Goal: Task Accomplishment & Management: Complete application form

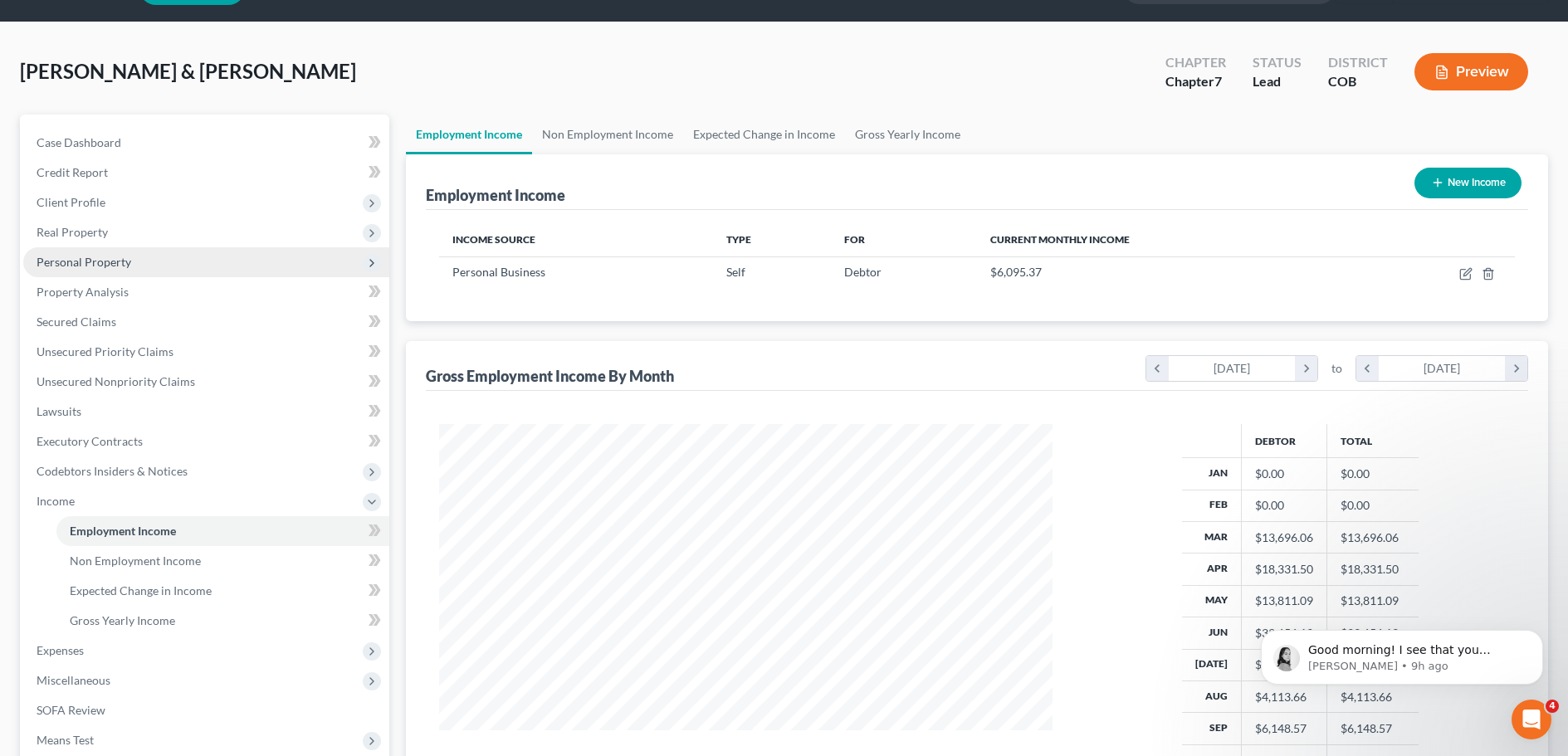
scroll to position [83, 0]
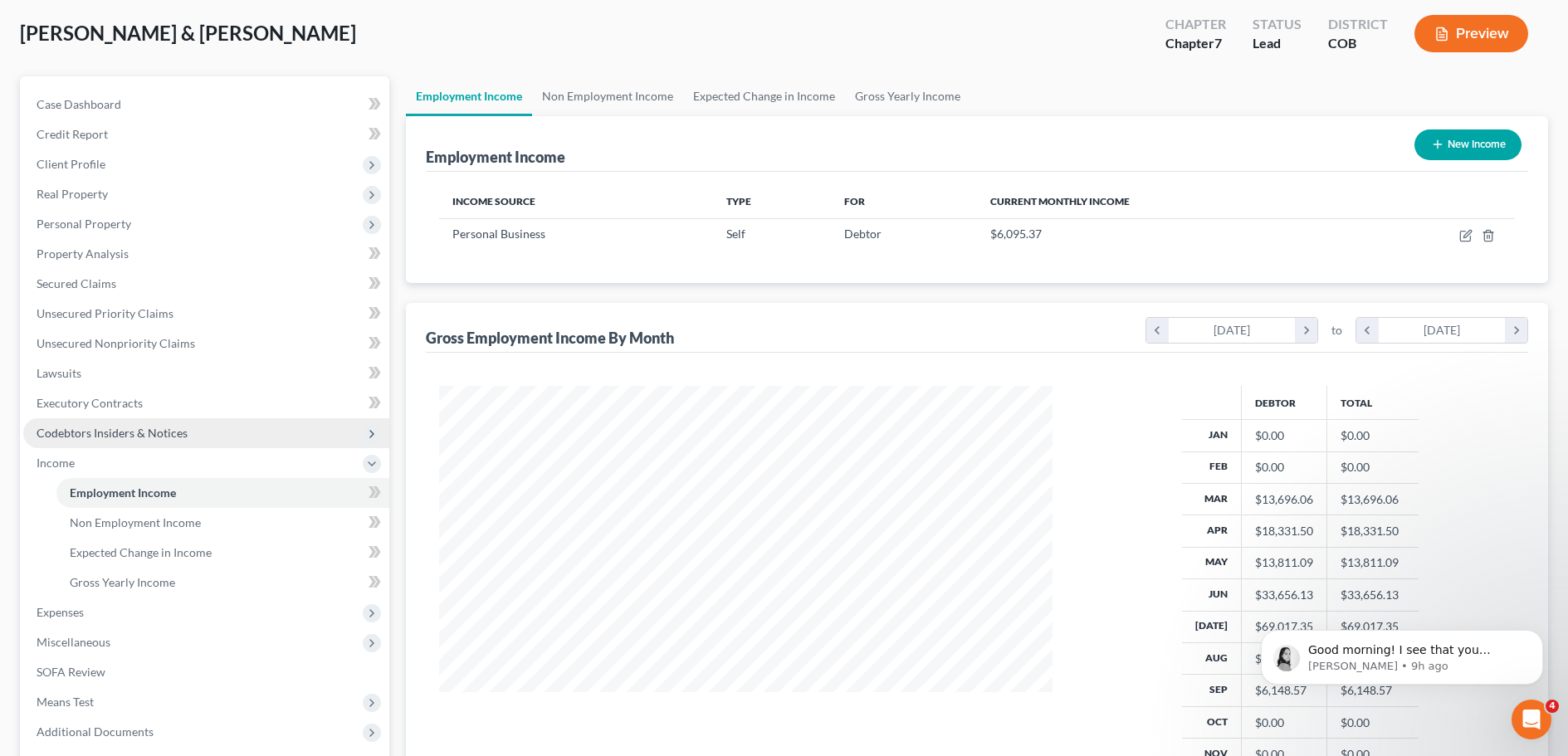
click at [119, 431] on span "Codebtors Insiders & Notices" at bounding box center [112, 433] width 151 height 15
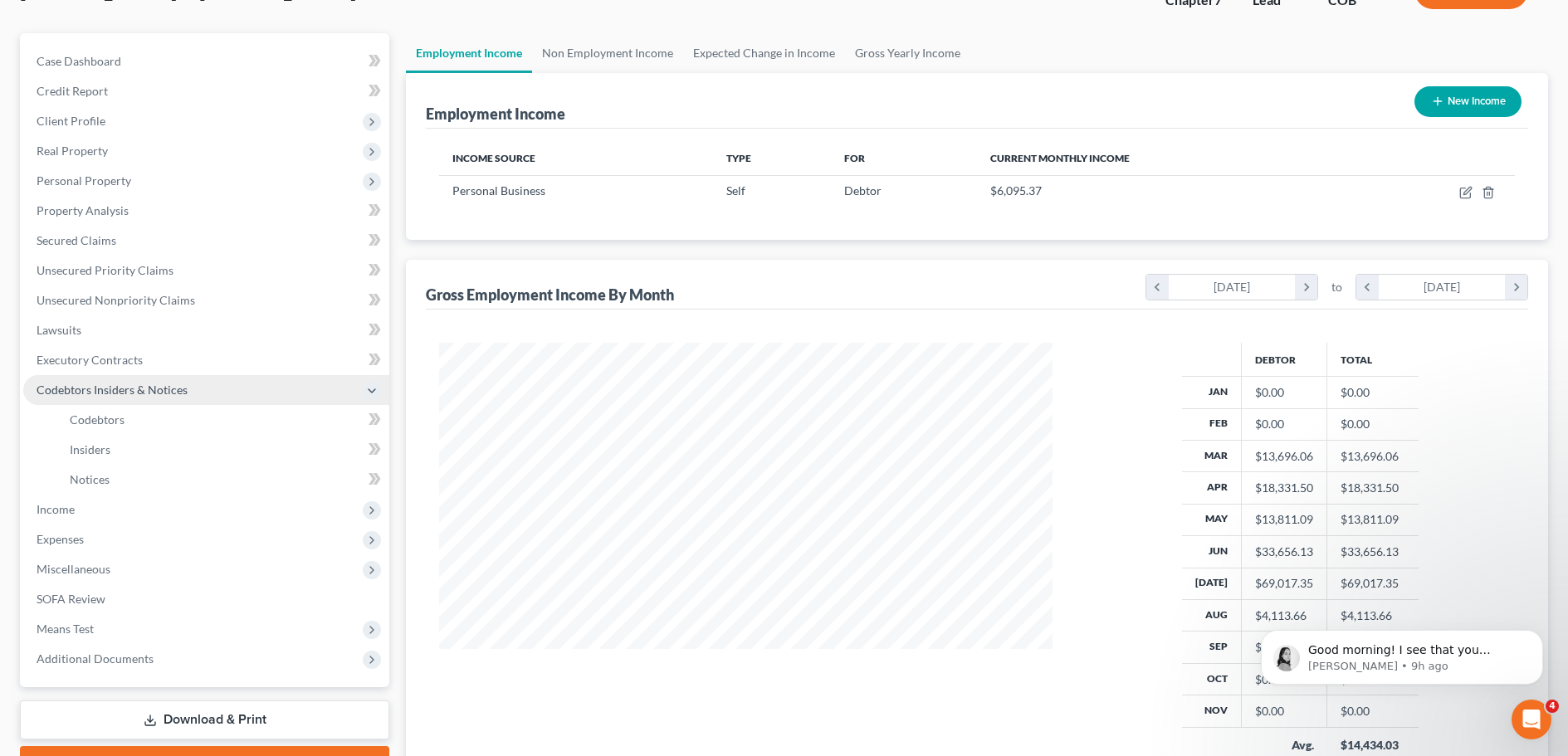
scroll to position [166, 0]
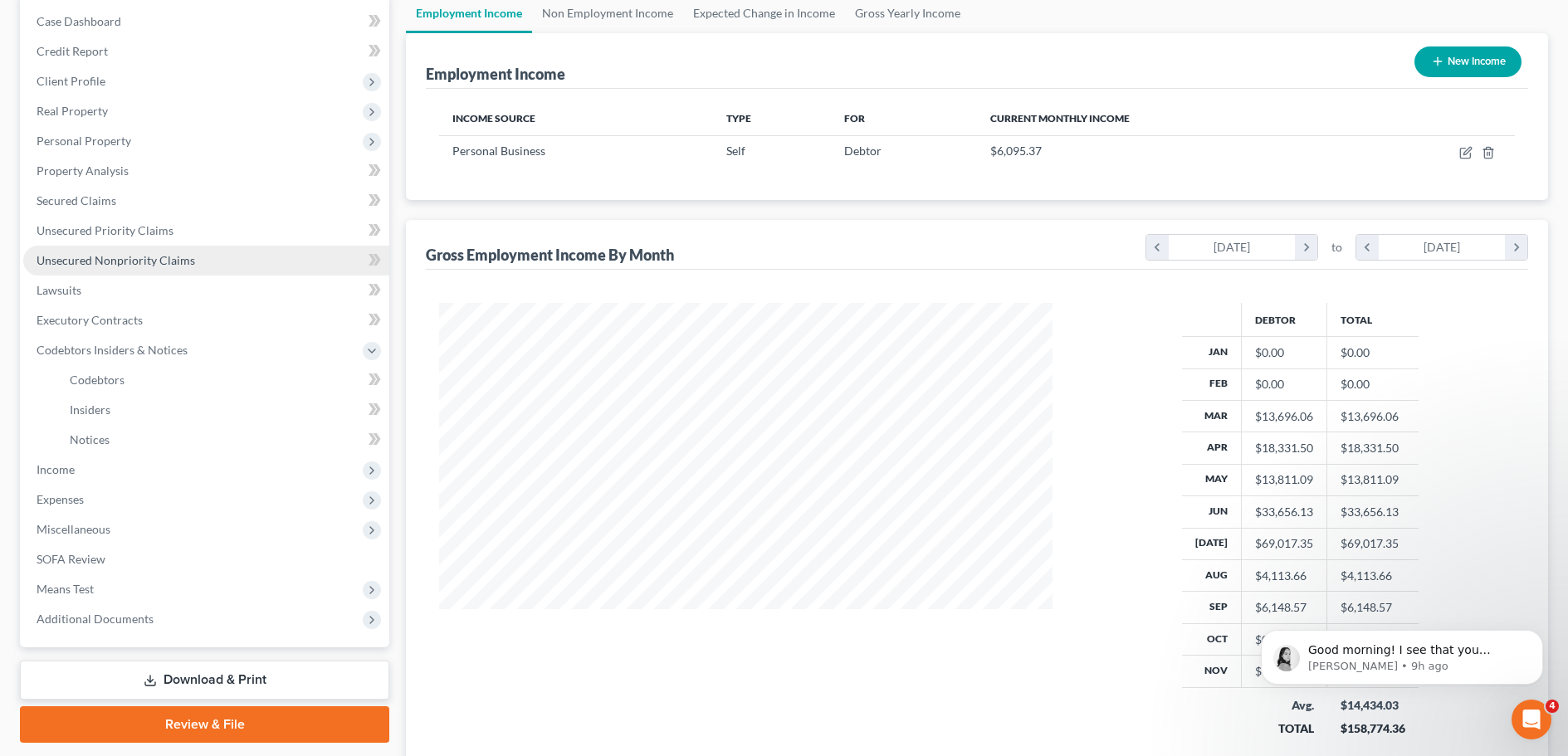
click at [95, 265] on span "Unsecured Nonpriority Claims" at bounding box center [115, 260] width 159 height 15
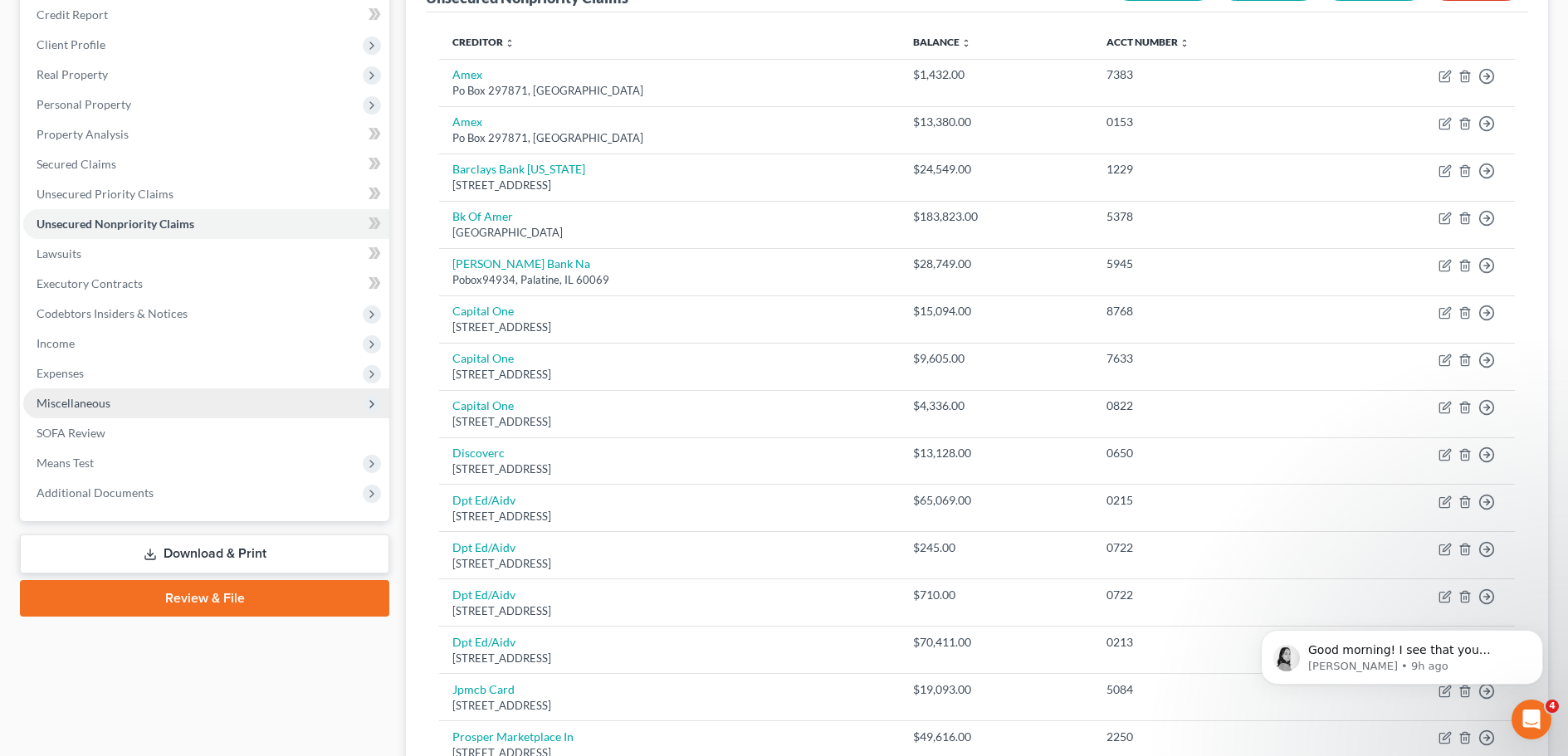
scroll to position [166, 0]
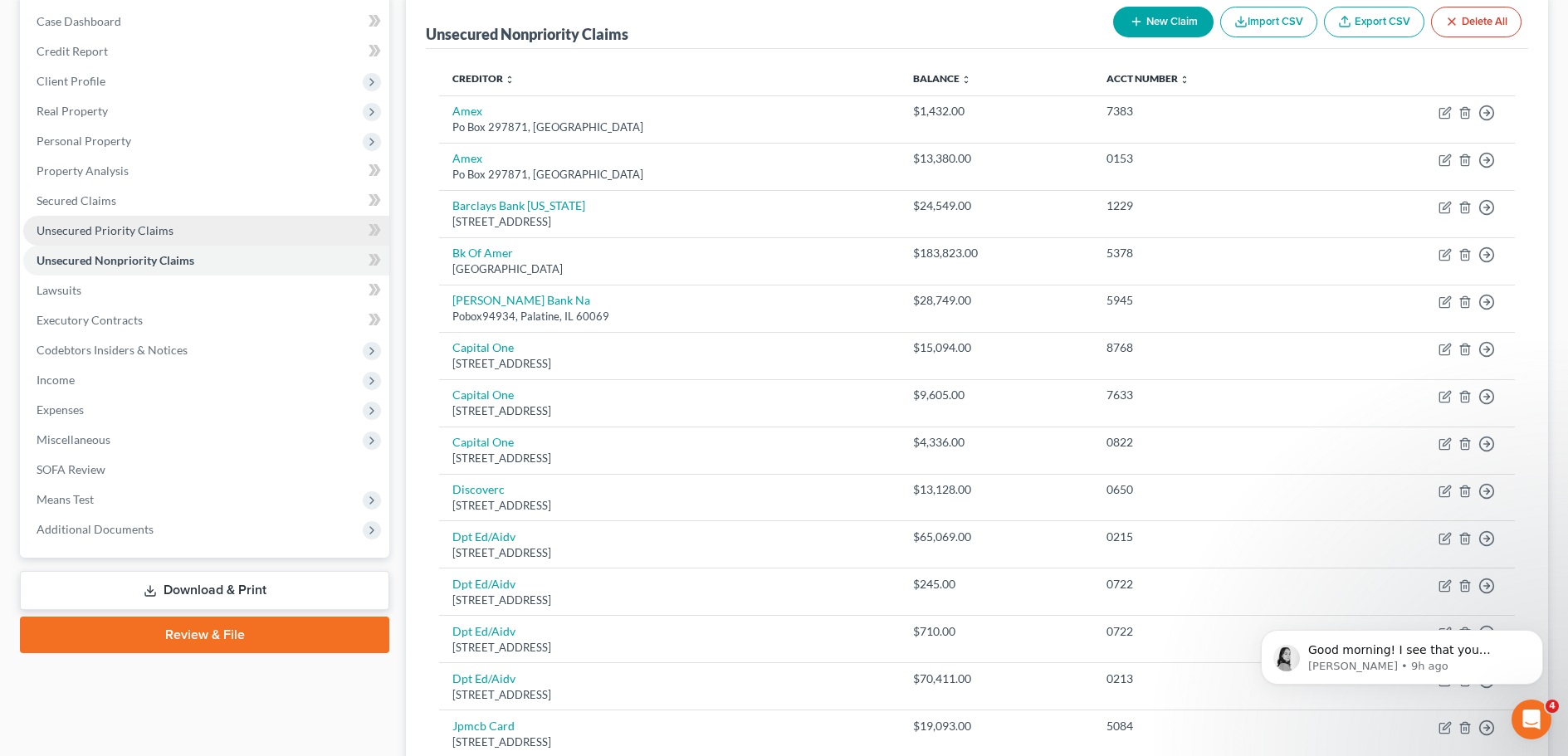
click at [98, 231] on span "Unsecured Priority Claims" at bounding box center [104, 230] width 137 height 15
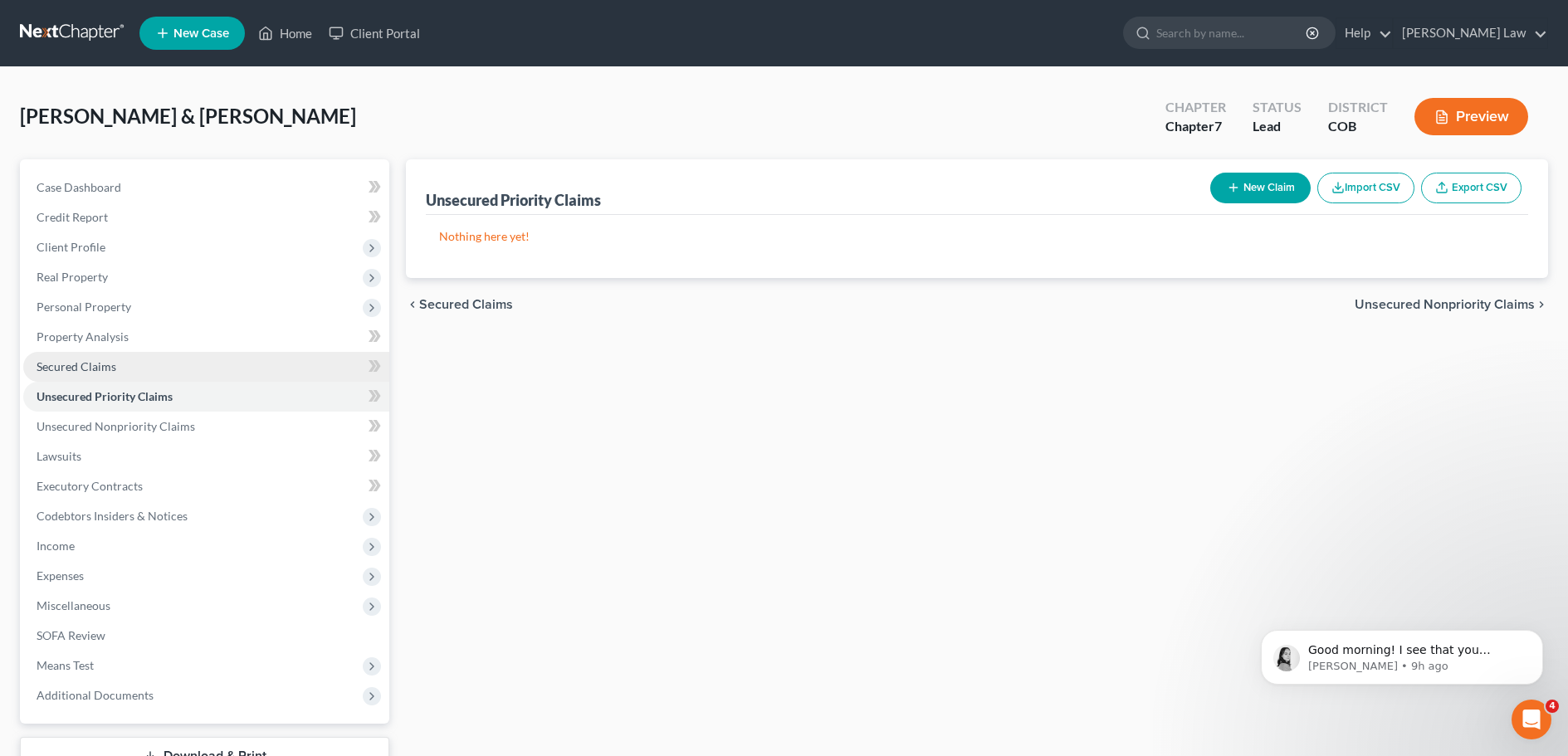
click at [54, 366] on span "Secured Claims" at bounding box center [76, 366] width 80 height 15
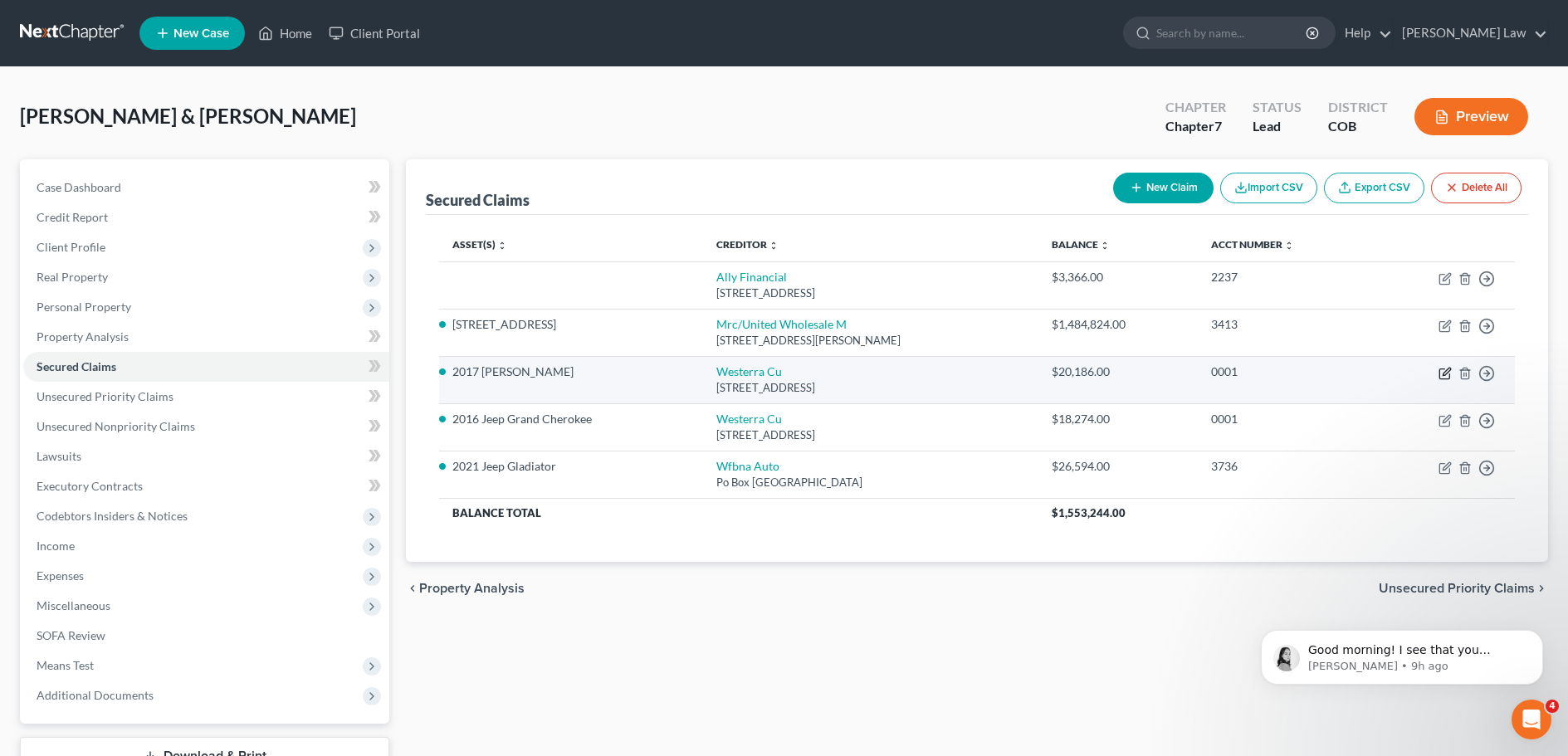
click at [1444, 374] on icon "button" at bounding box center [1446, 371] width 7 height 7
select select "5"
select select "2"
select select "0"
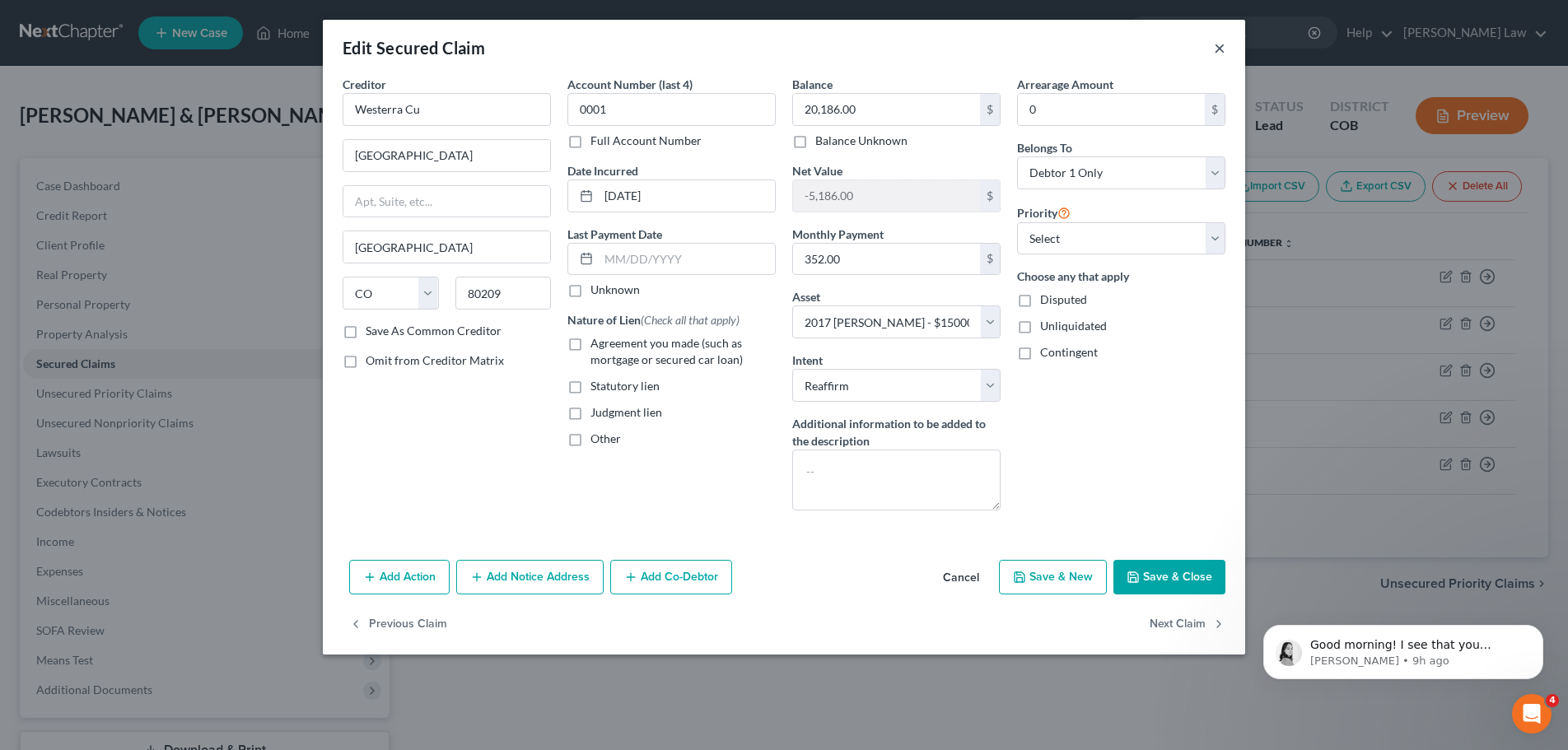
click at [1219, 48] on button "×" at bounding box center [1219, 48] width 12 height 20
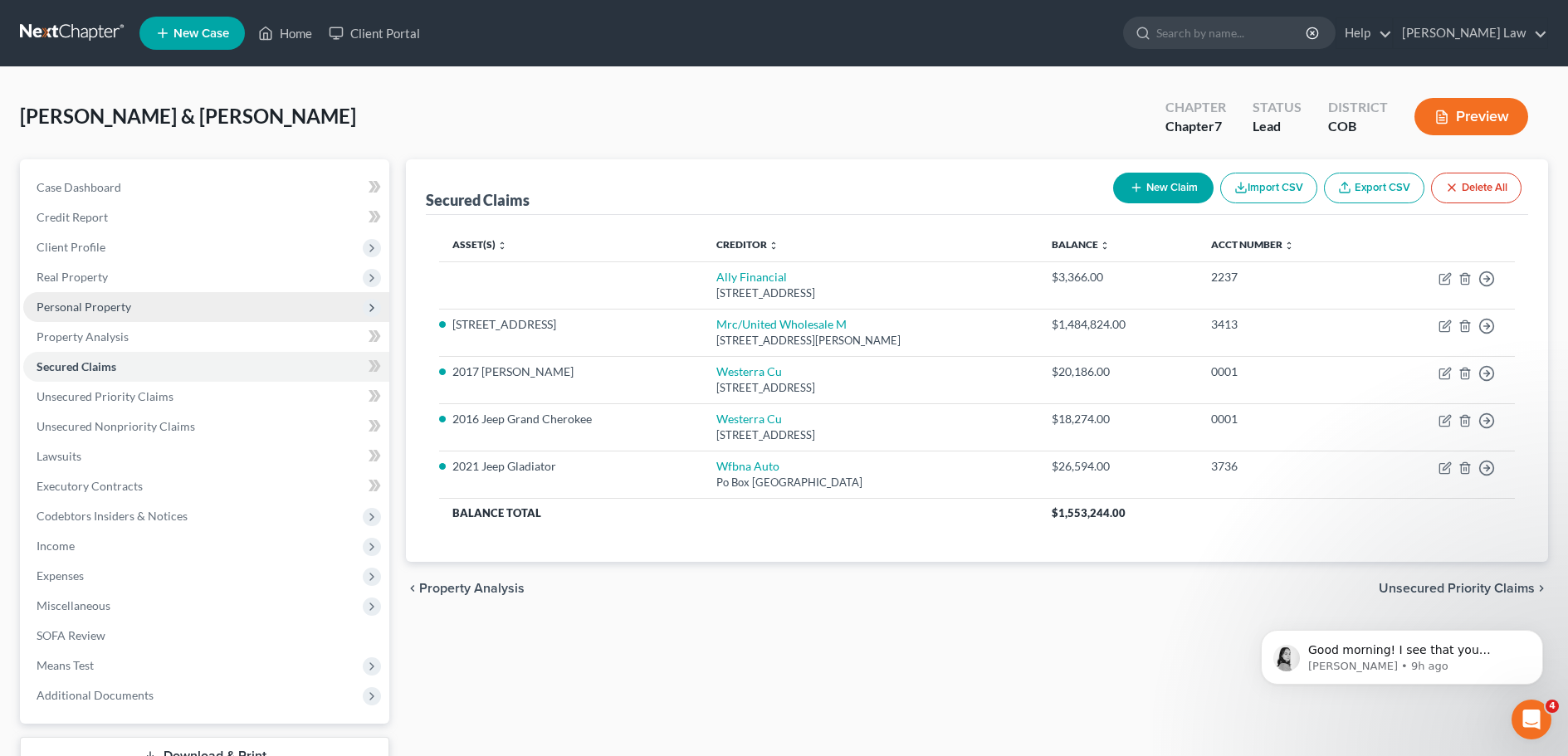
click at [122, 313] on span "Personal Property" at bounding box center [83, 306] width 94 height 15
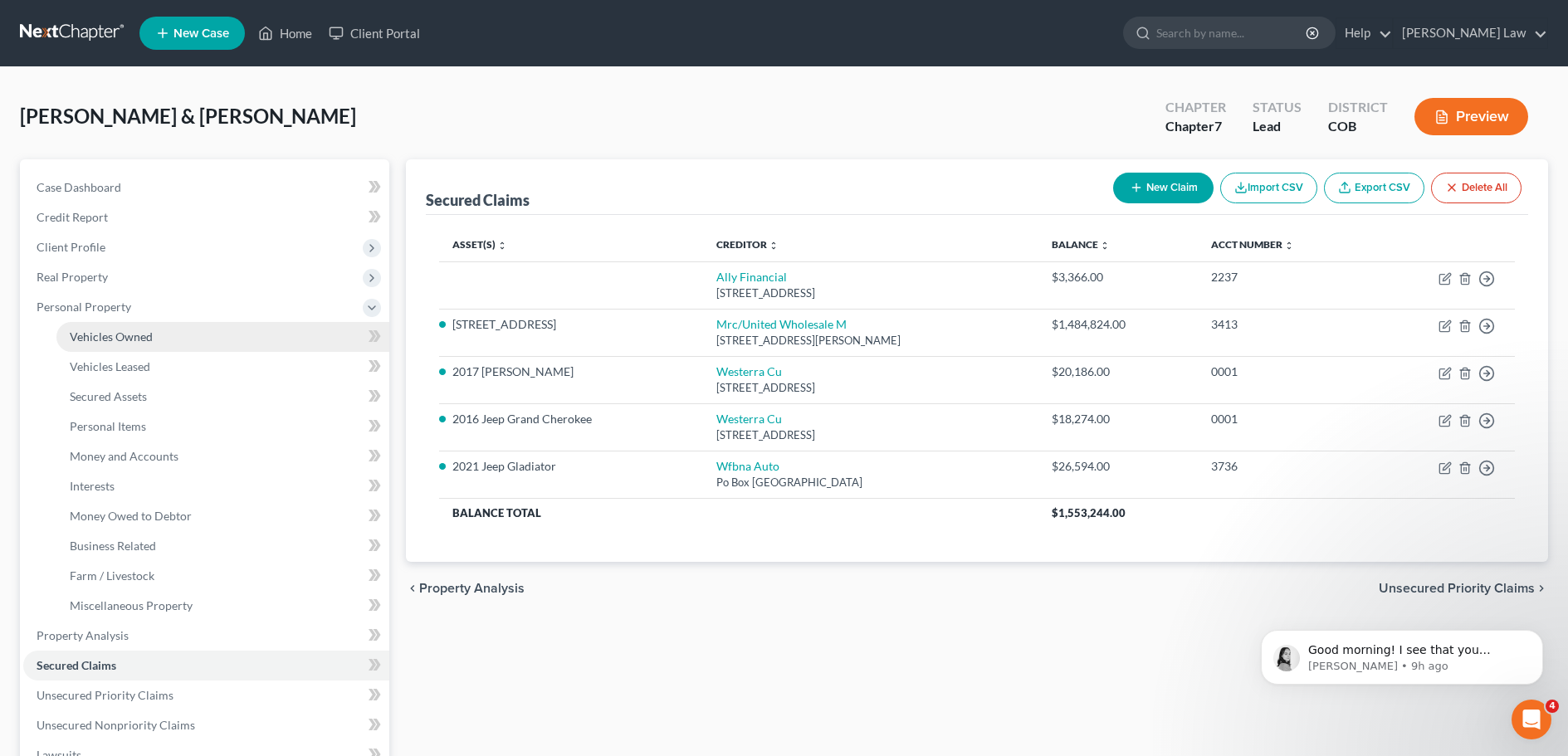
click at [124, 338] on span "Vehicles Owned" at bounding box center [112, 336] width 83 height 15
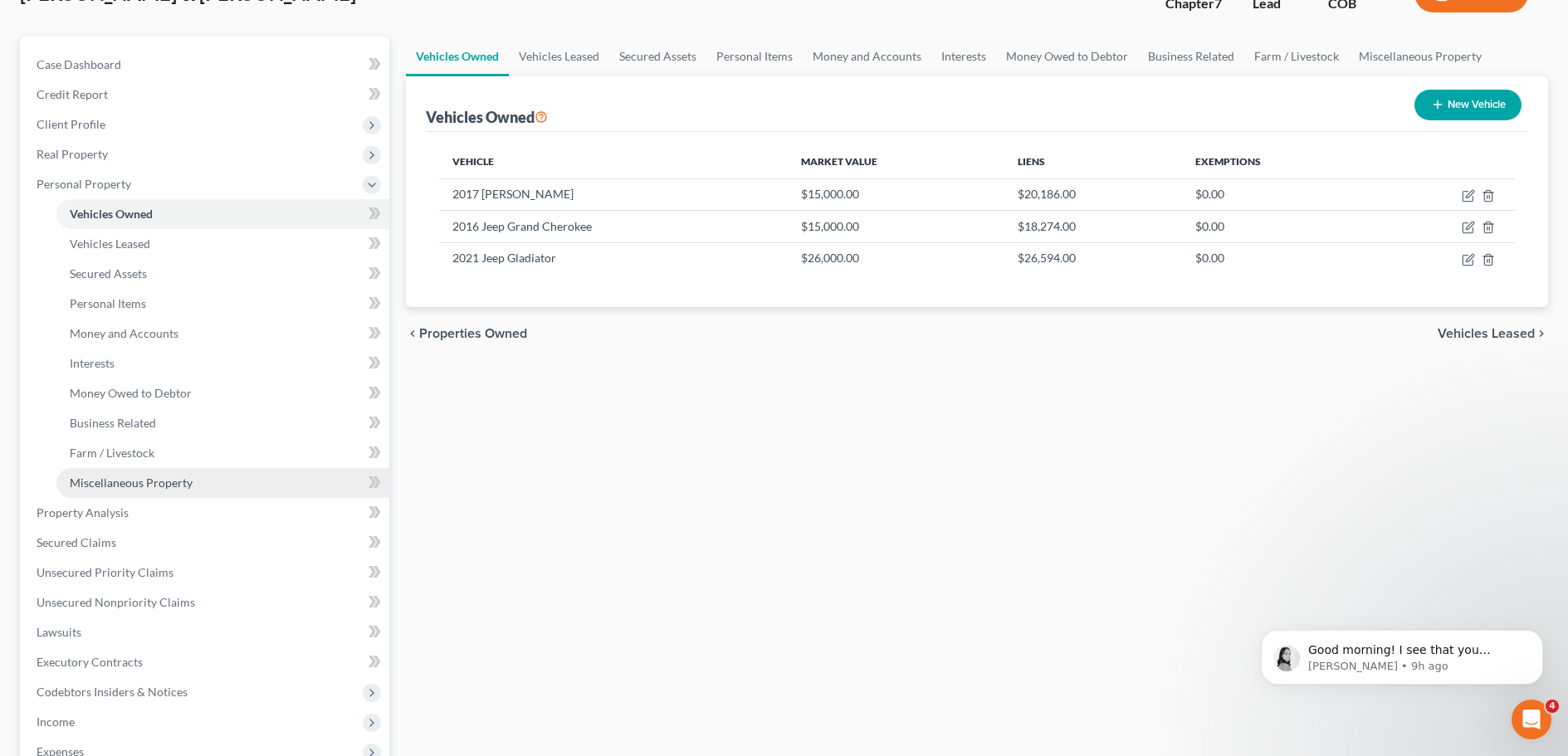
scroll to position [166, 0]
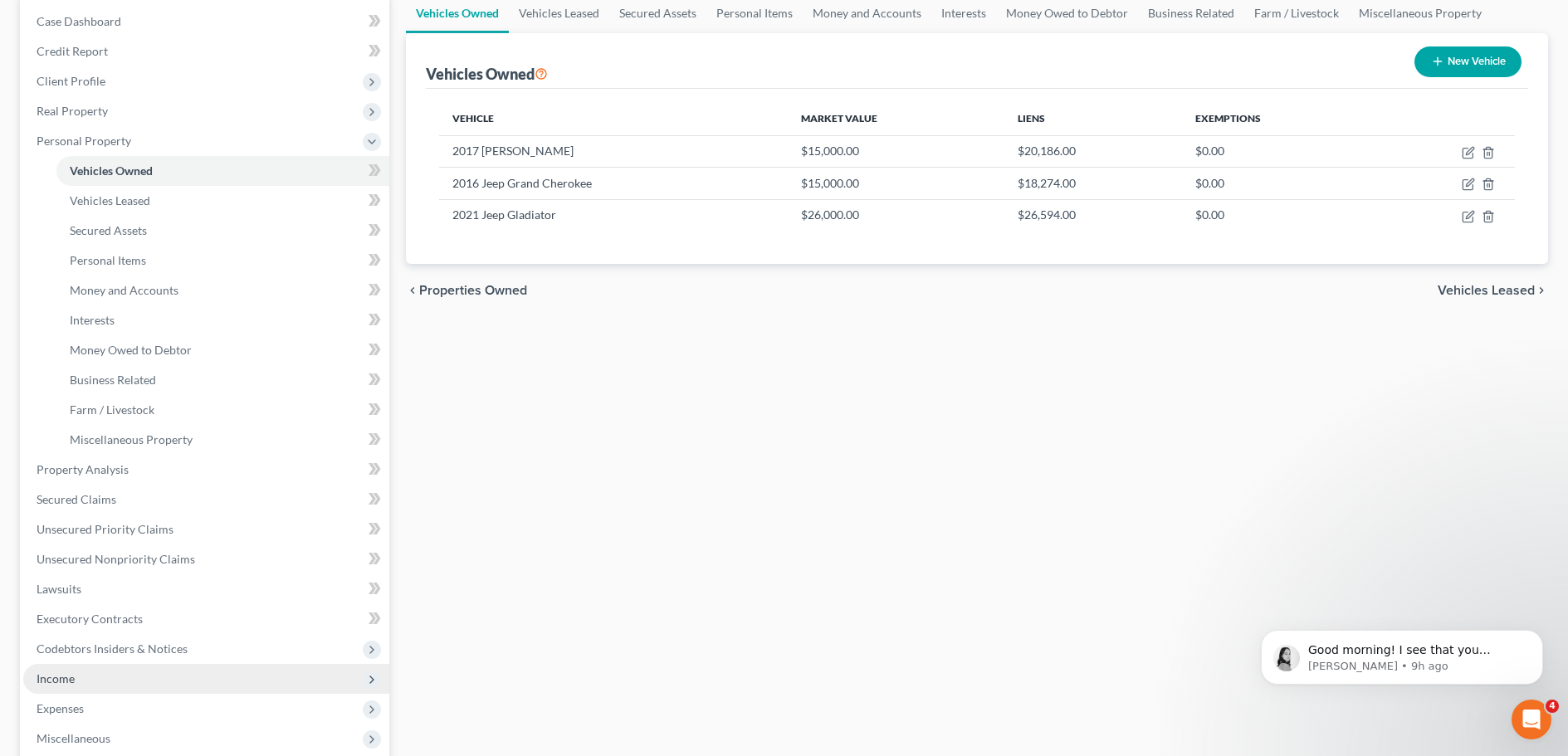
click at [68, 664] on span "Income" at bounding box center [207, 678] width 366 height 30
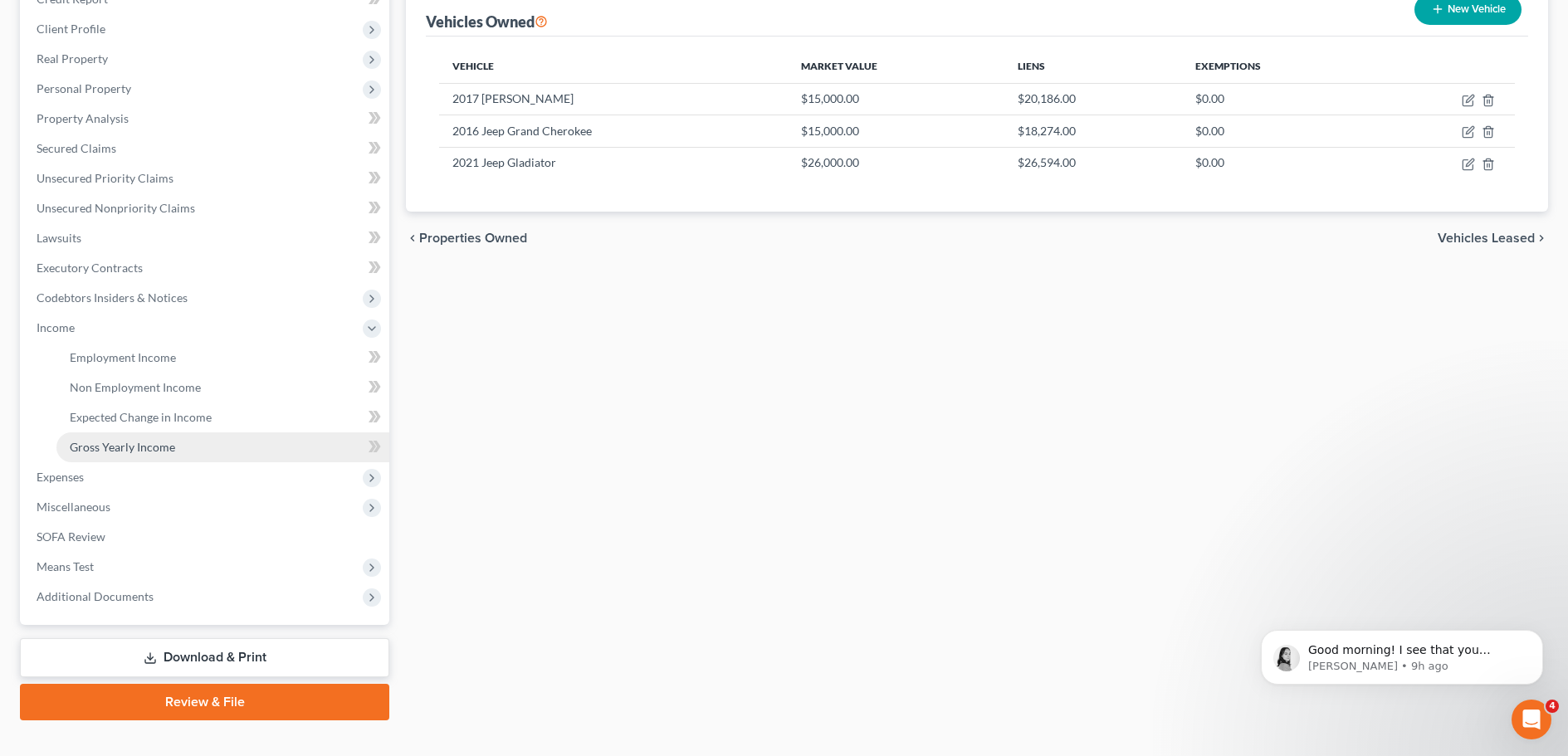
scroll to position [246, 0]
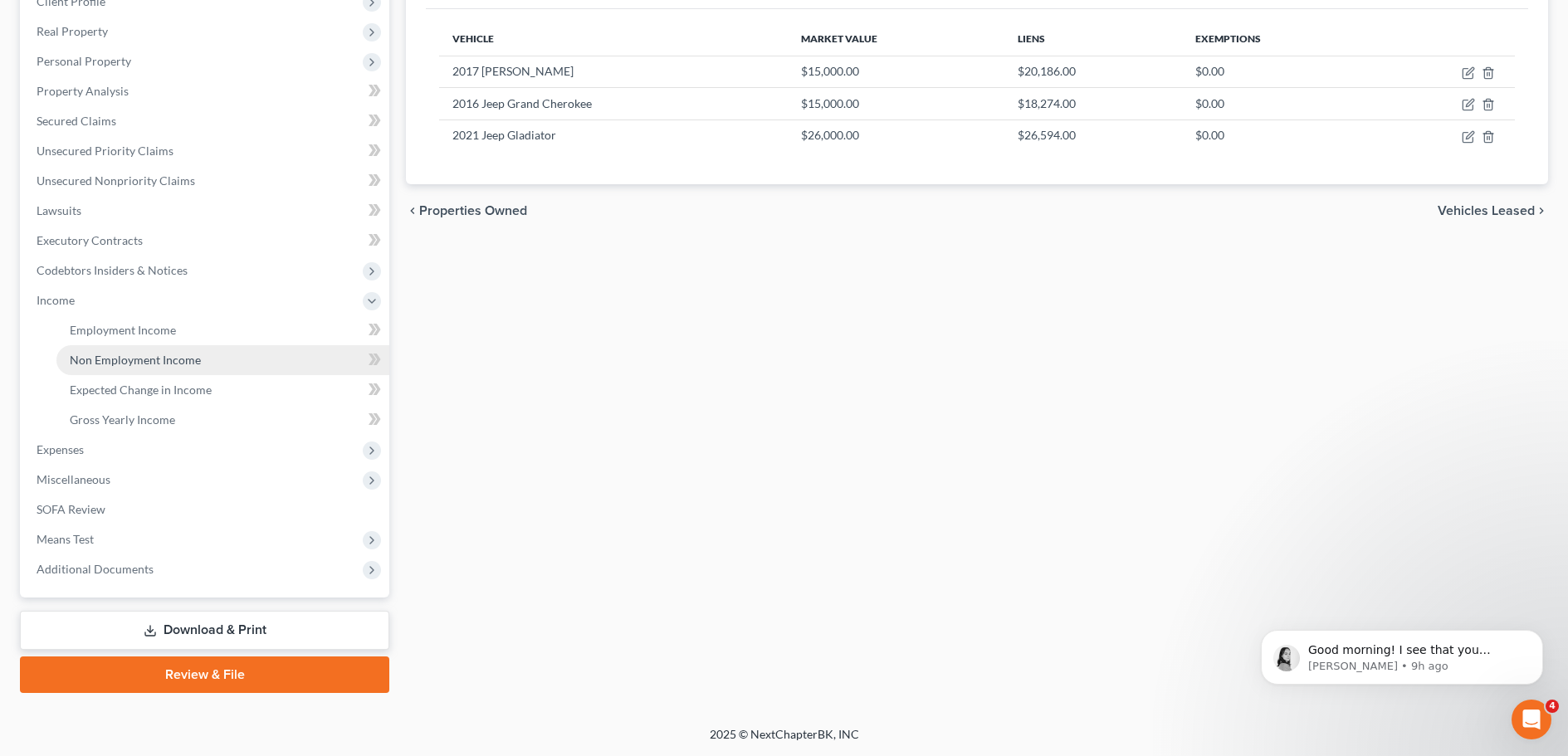
click at [125, 362] on span "Non Employment Income" at bounding box center [135, 360] width 131 height 15
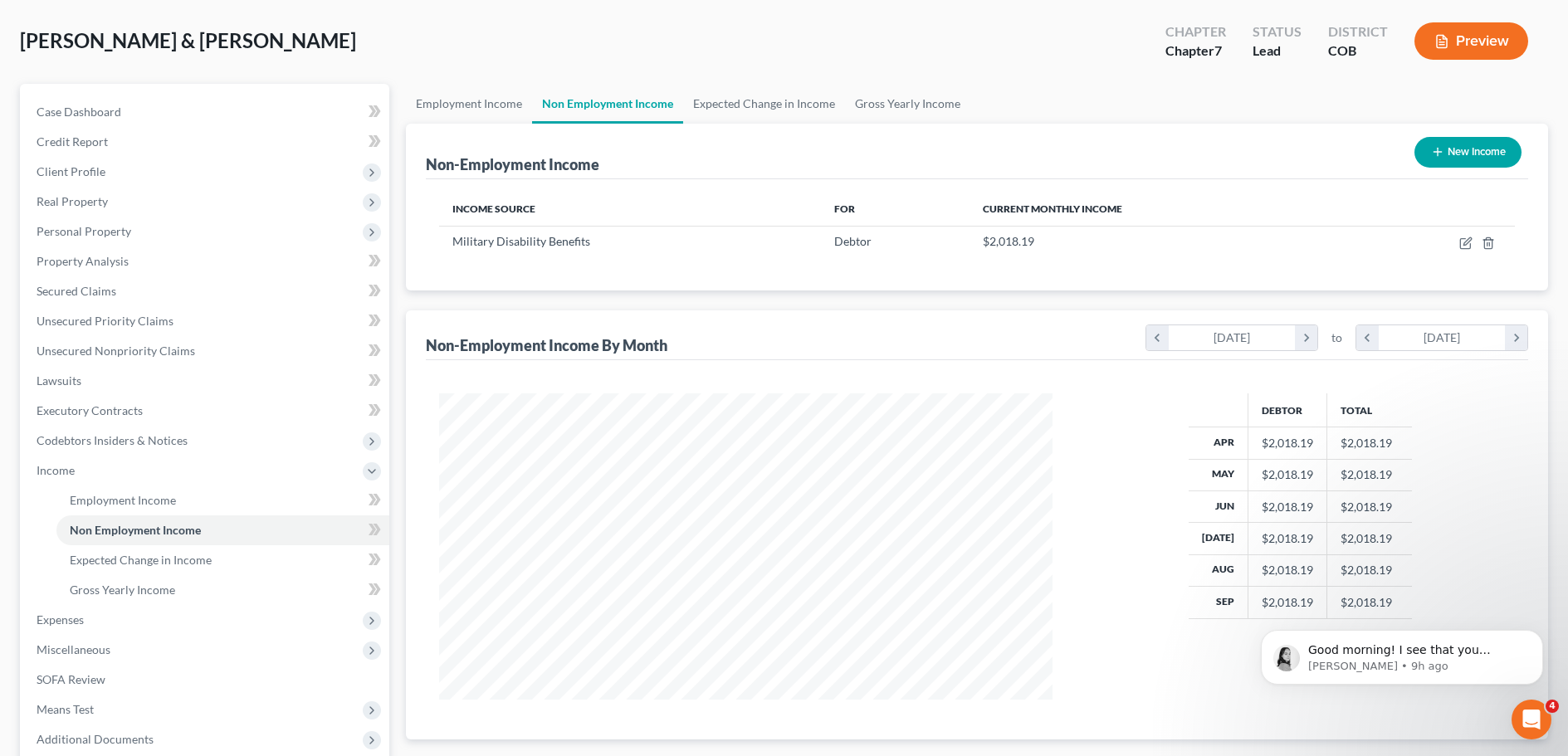
scroll to position [246, 0]
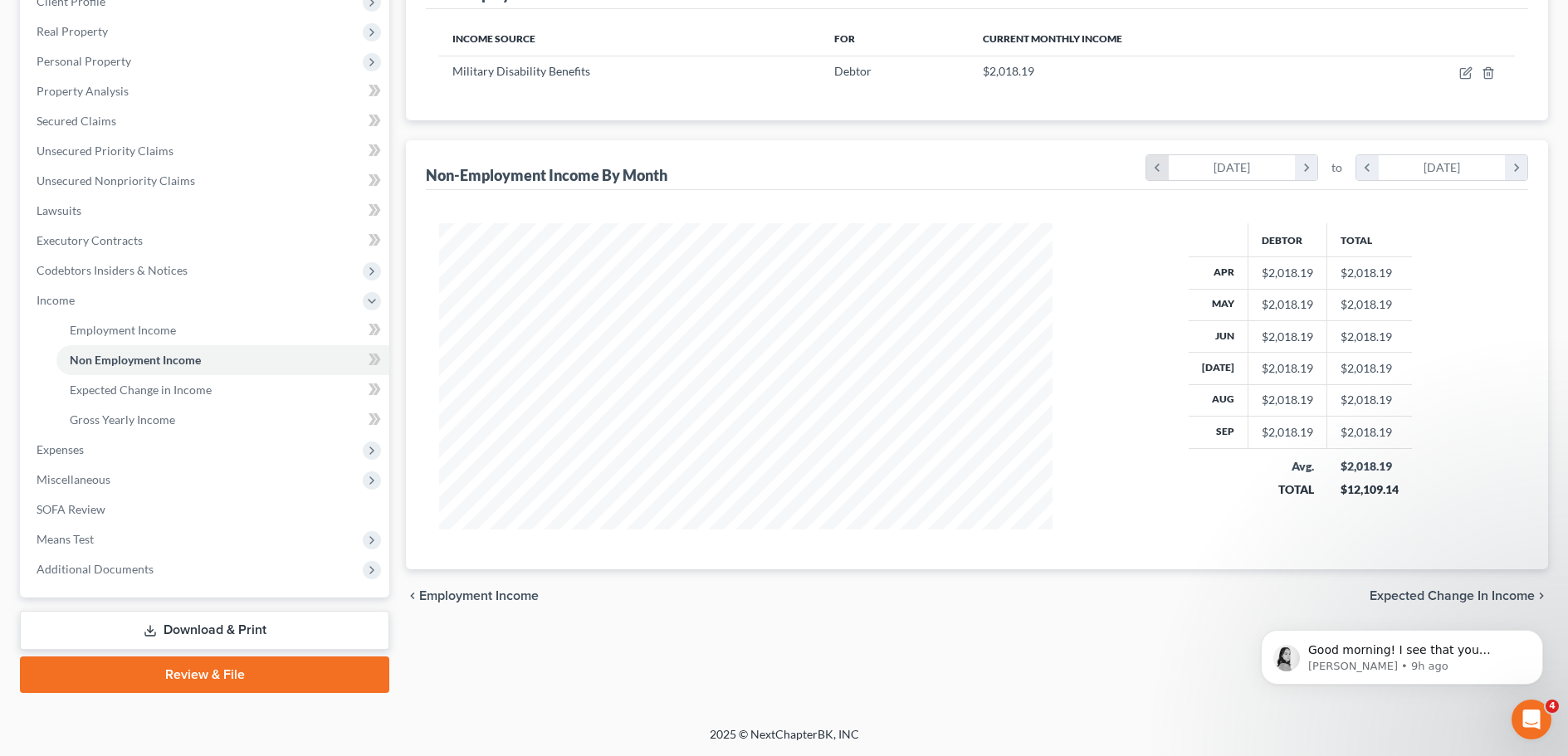
click at [1158, 175] on icon "chevron_left" at bounding box center [1157, 167] width 23 height 24
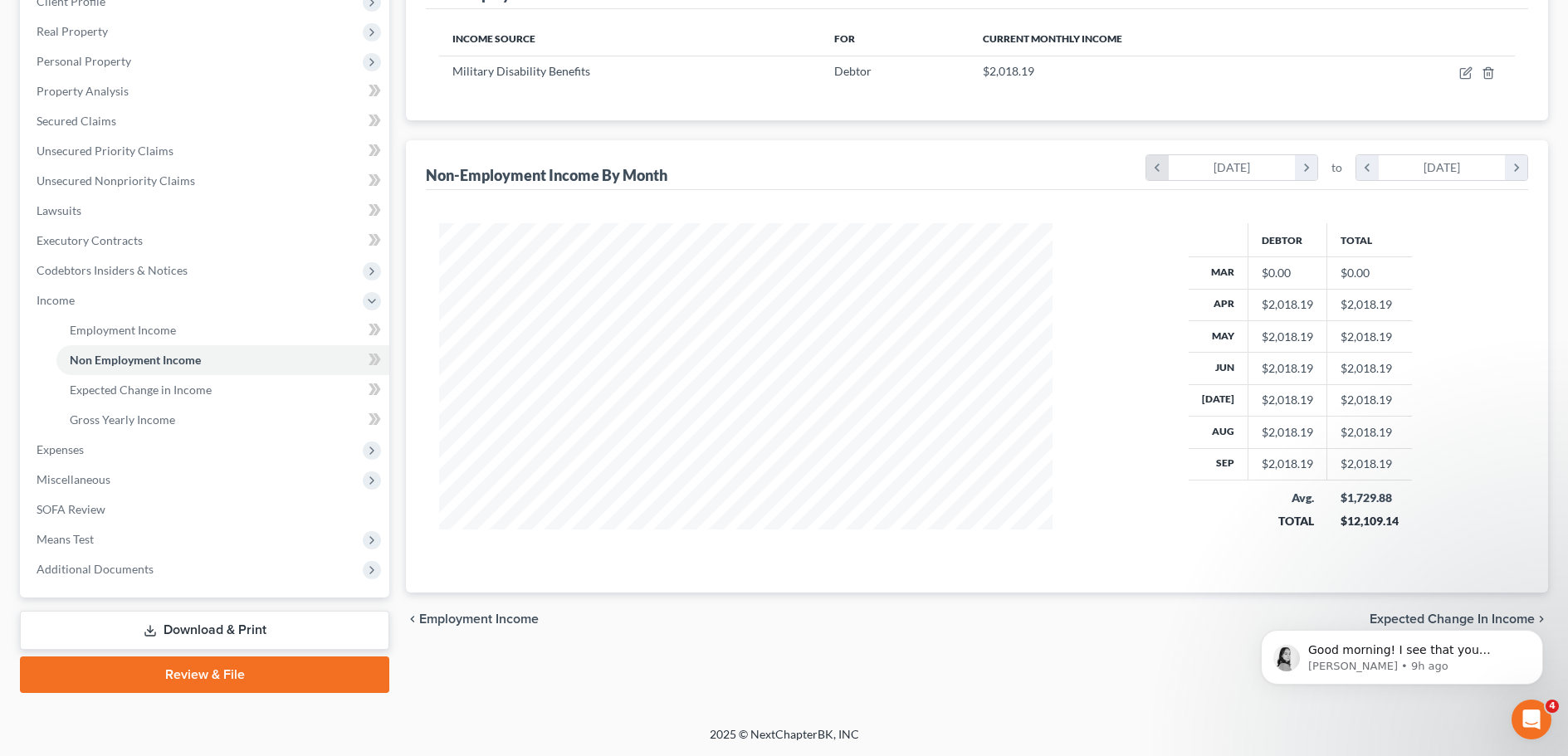
scroll to position [328, 647]
click at [96, 334] on span "Employment Income" at bounding box center [122, 330] width 106 height 15
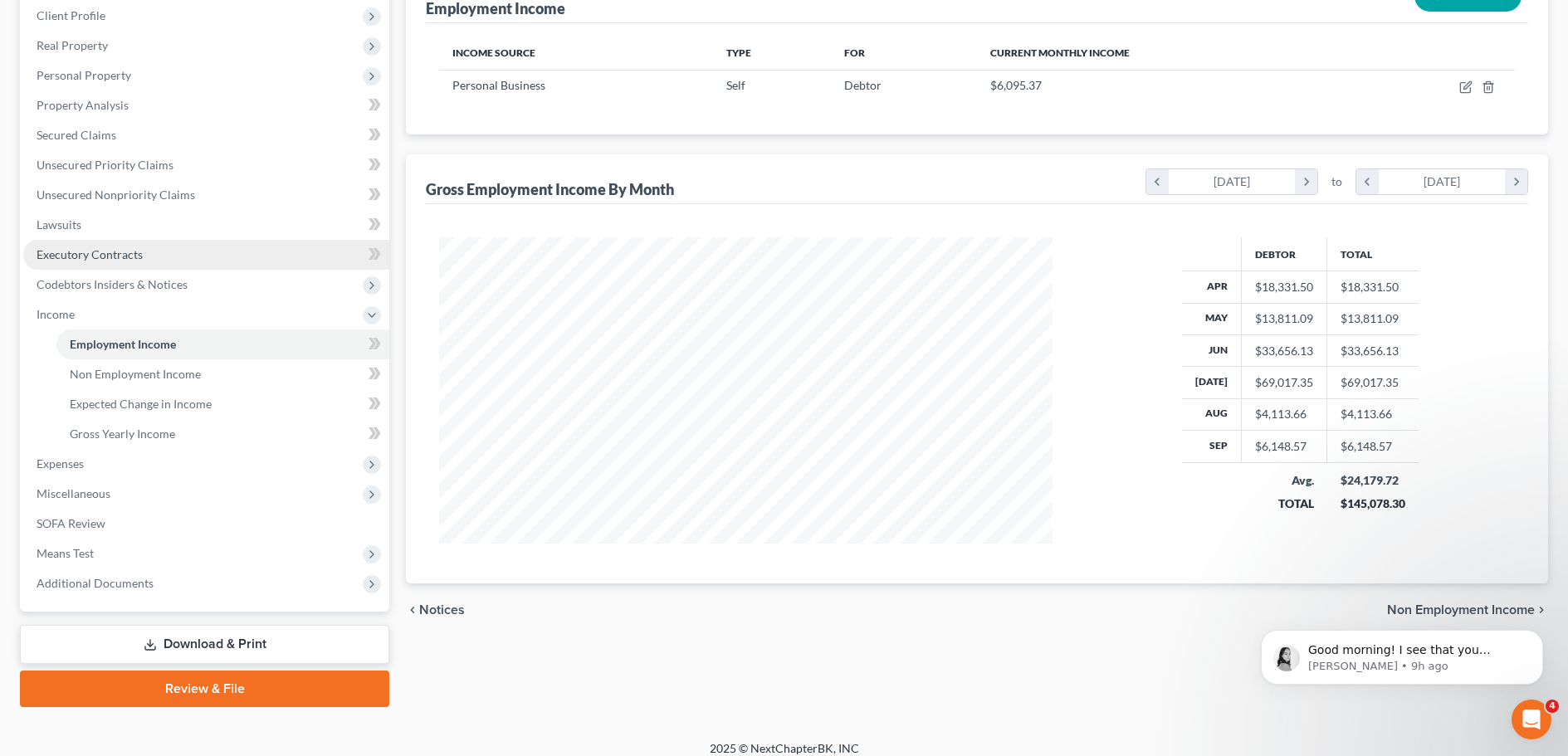
scroll to position [246, 0]
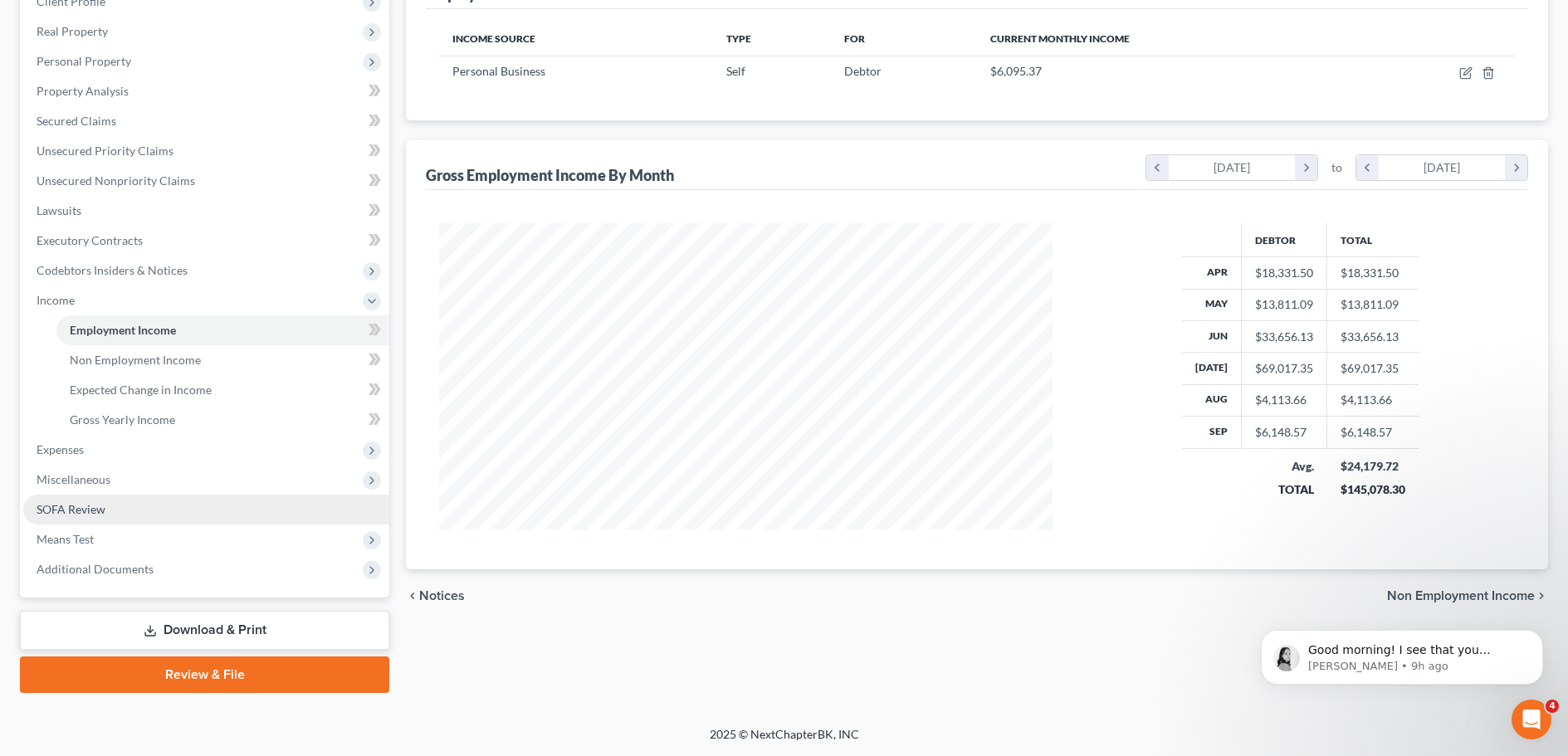
click at [73, 505] on span "SOFA Review" at bounding box center [71, 509] width 69 height 15
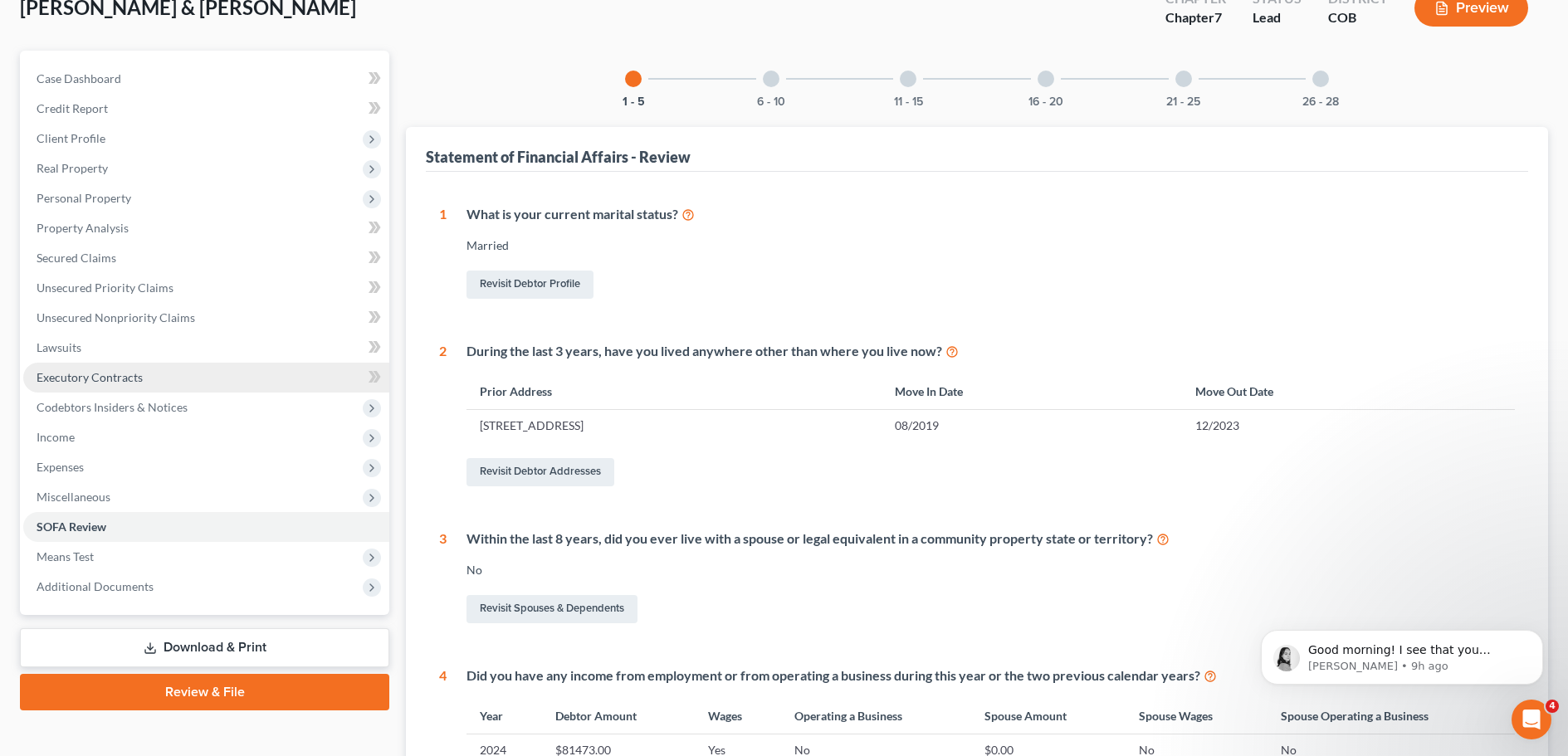
scroll to position [249, 0]
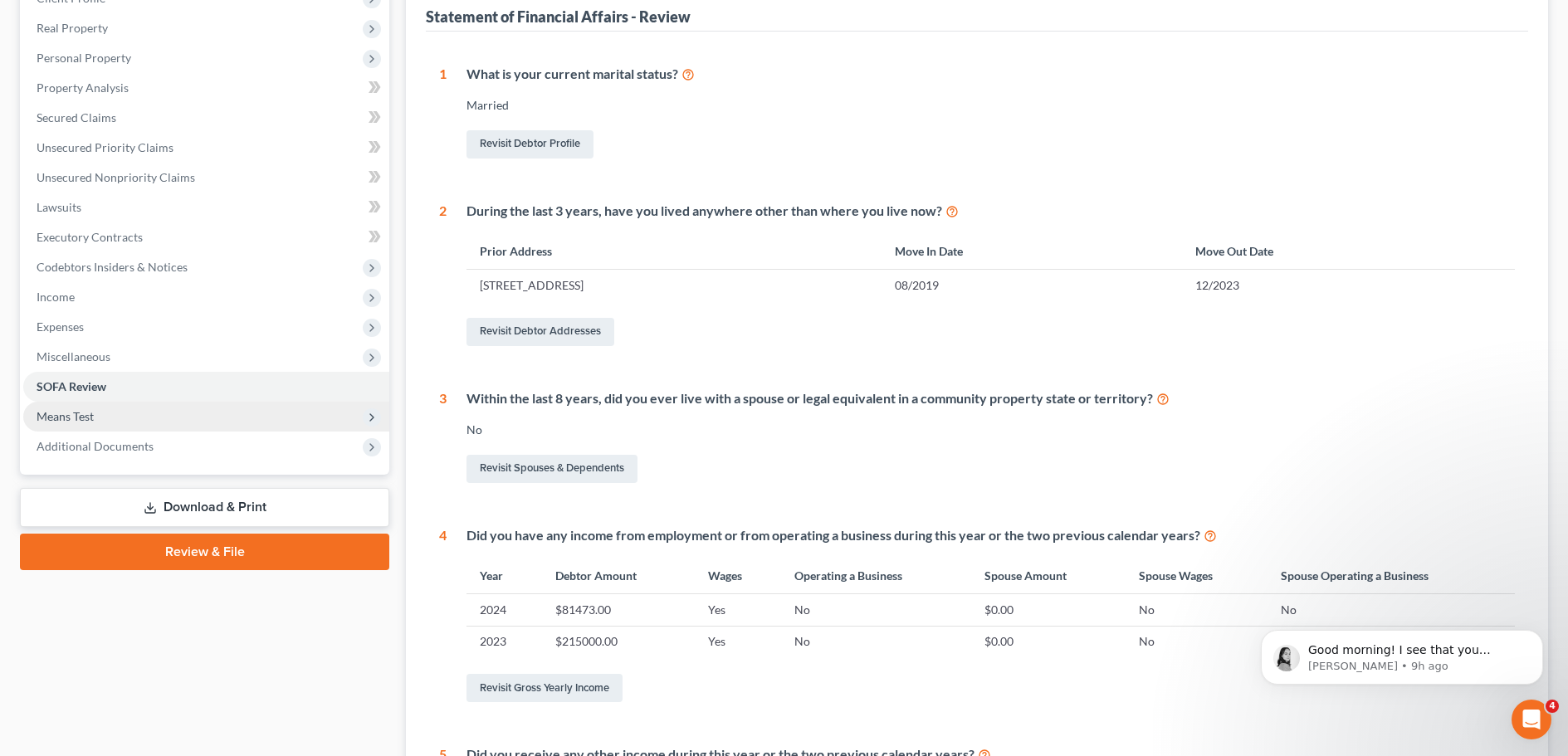
click at [83, 418] on span "Means Test" at bounding box center [64, 416] width 57 height 15
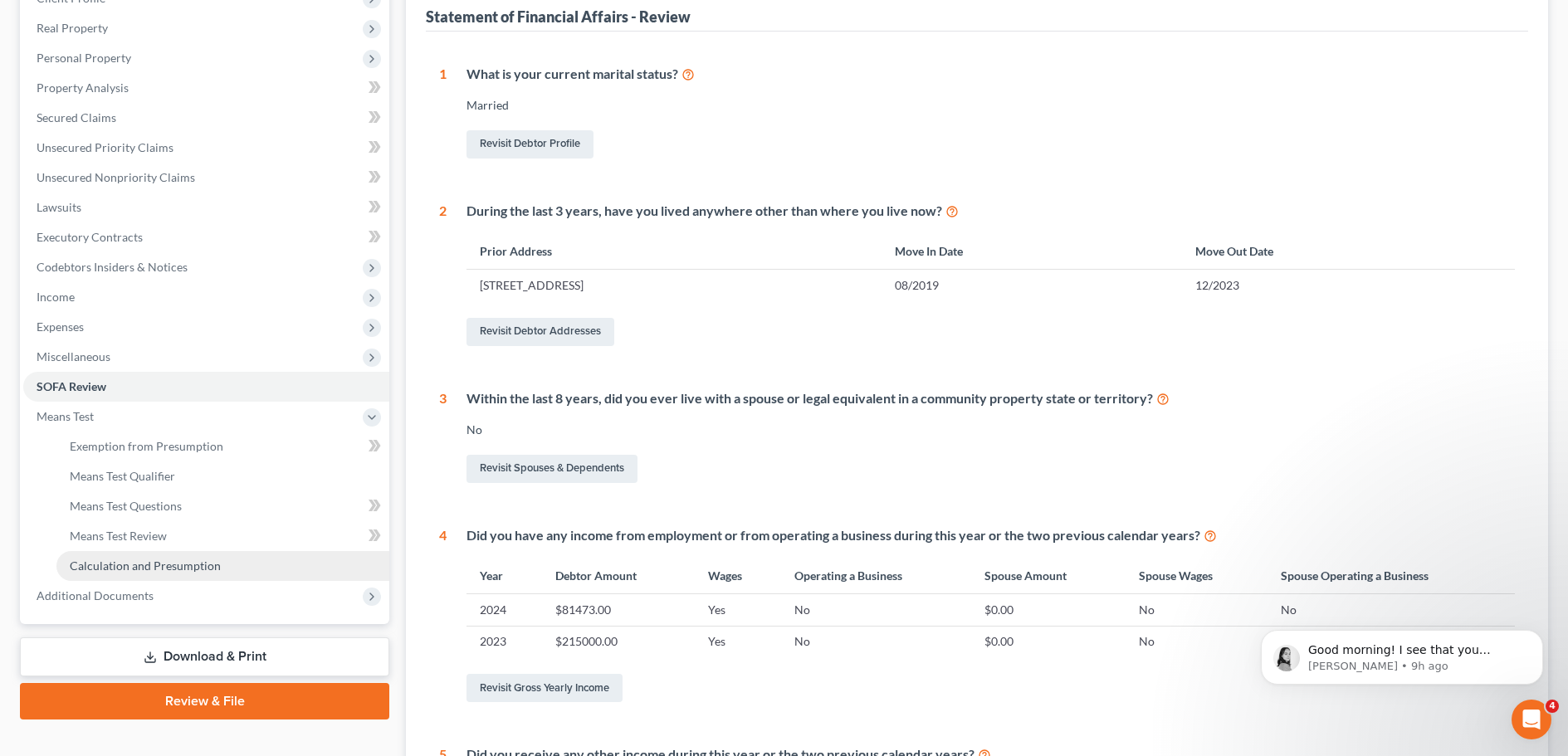
click at [143, 561] on span "Calculation and Presumption" at bounding box center [145, 566] width 151 height 15
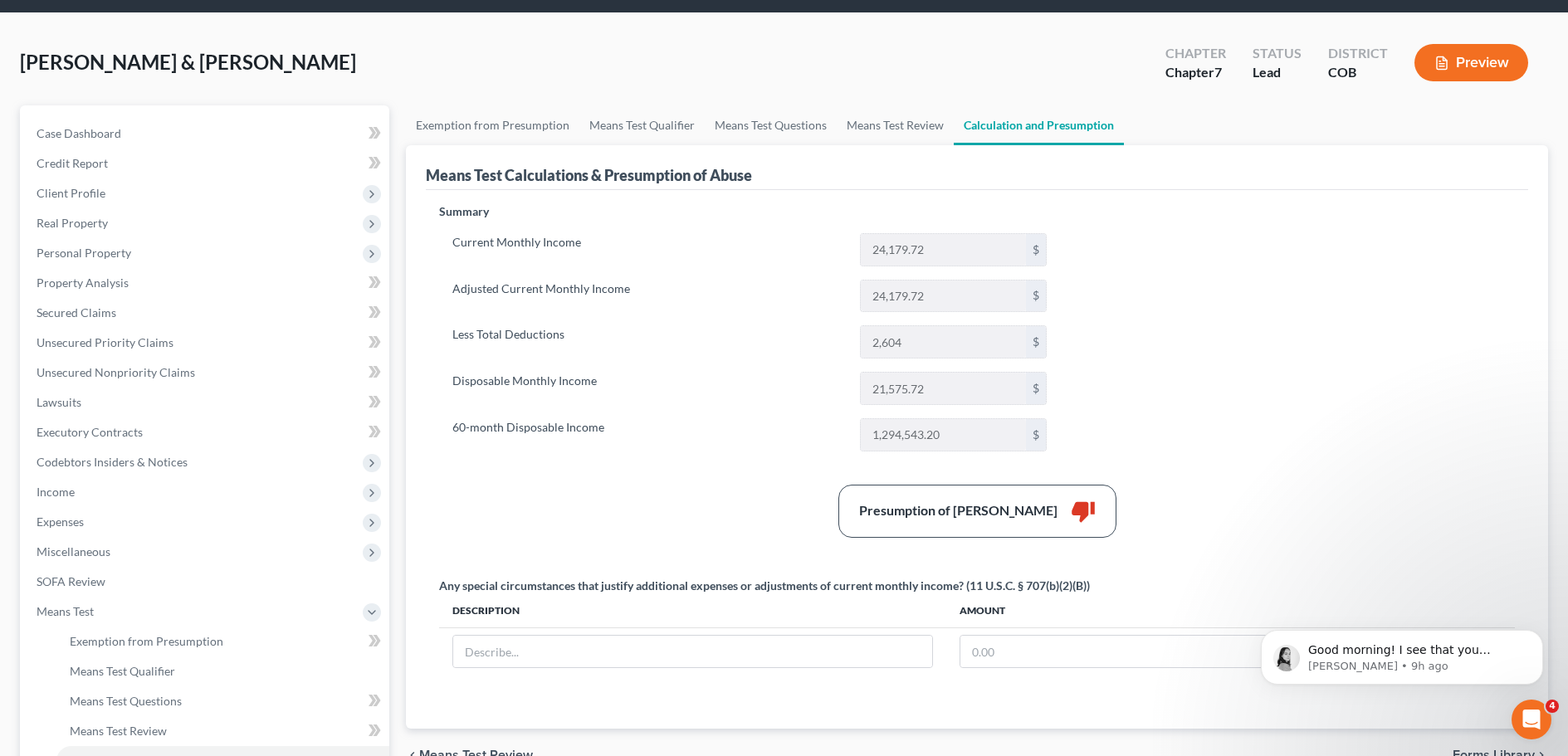
scroll to position [83, 0]
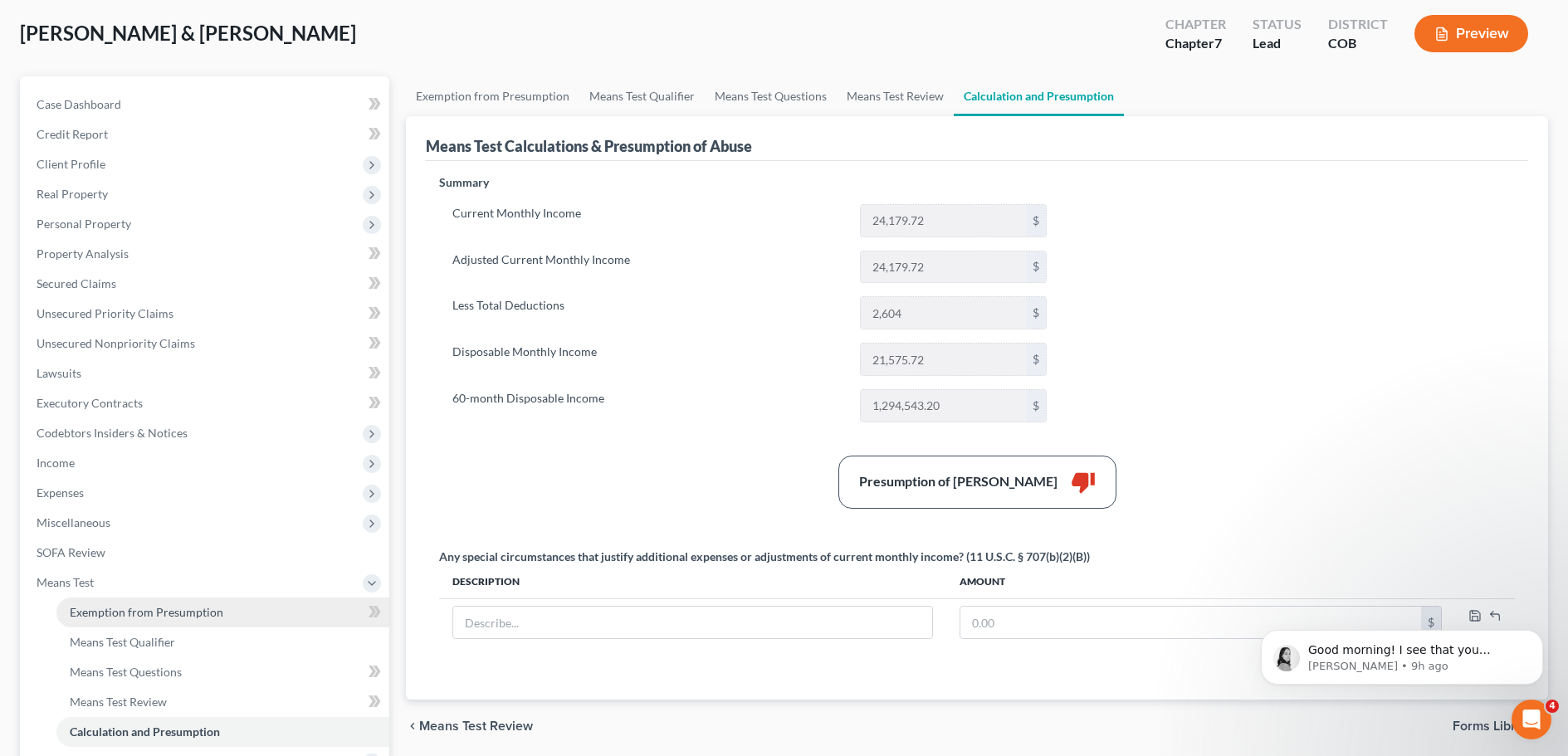
click at [117, 610] on span "Exemption from Presumption" at bounding box center [146, 612] width 153 height 15
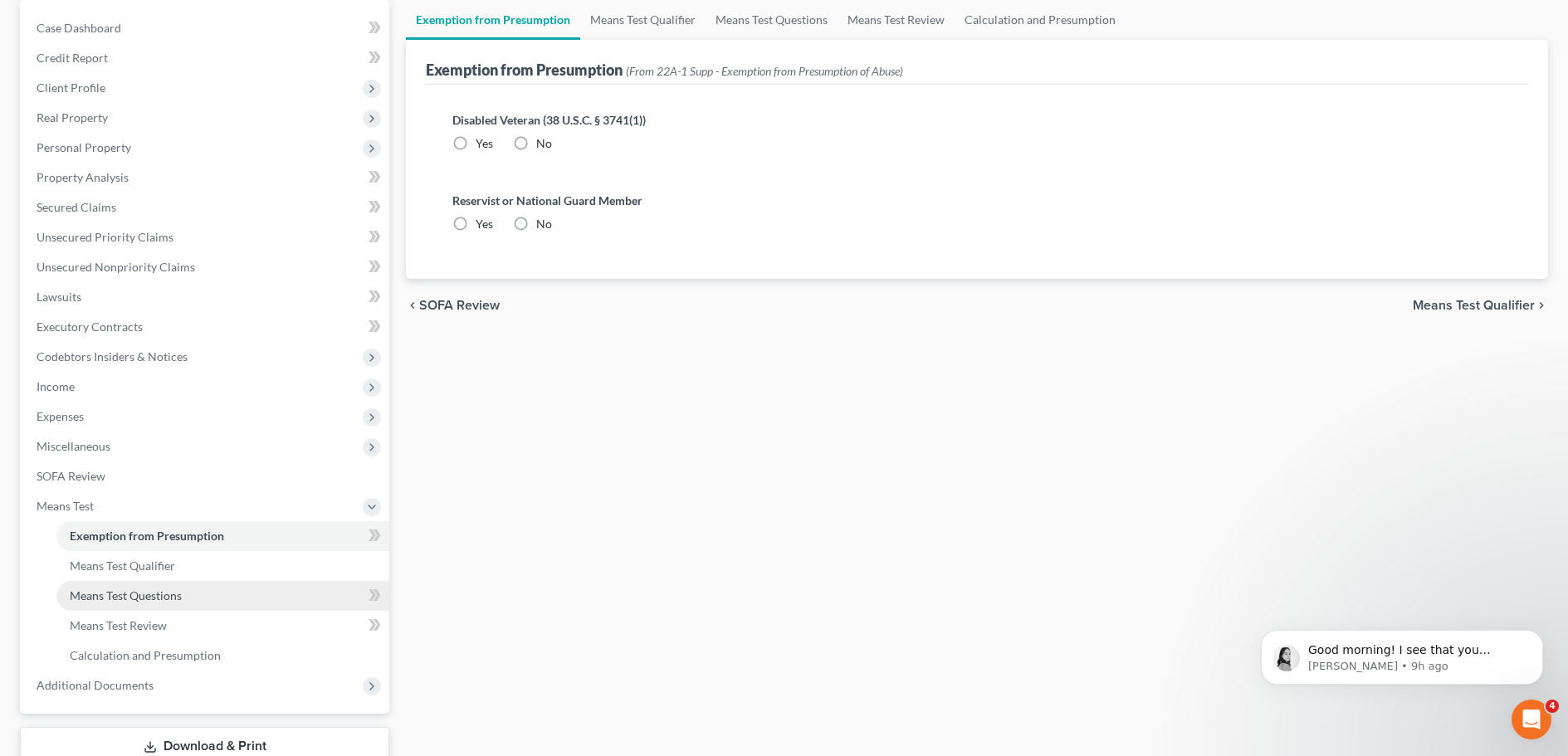
scroll to position [166, 0]
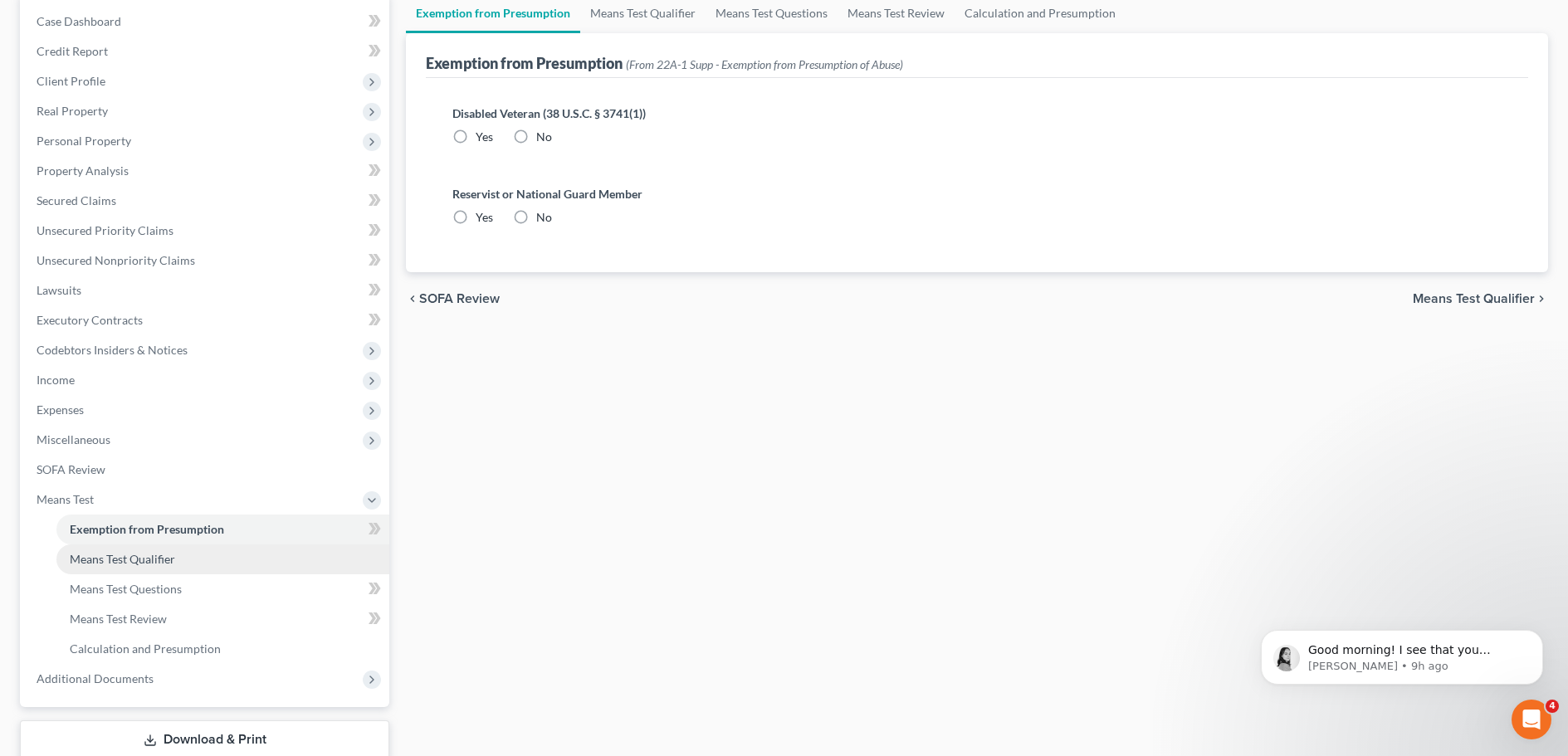
click at [102, 557] on span "Means Test Qualifier" at bounding box center [122, 559] width 105 height 15
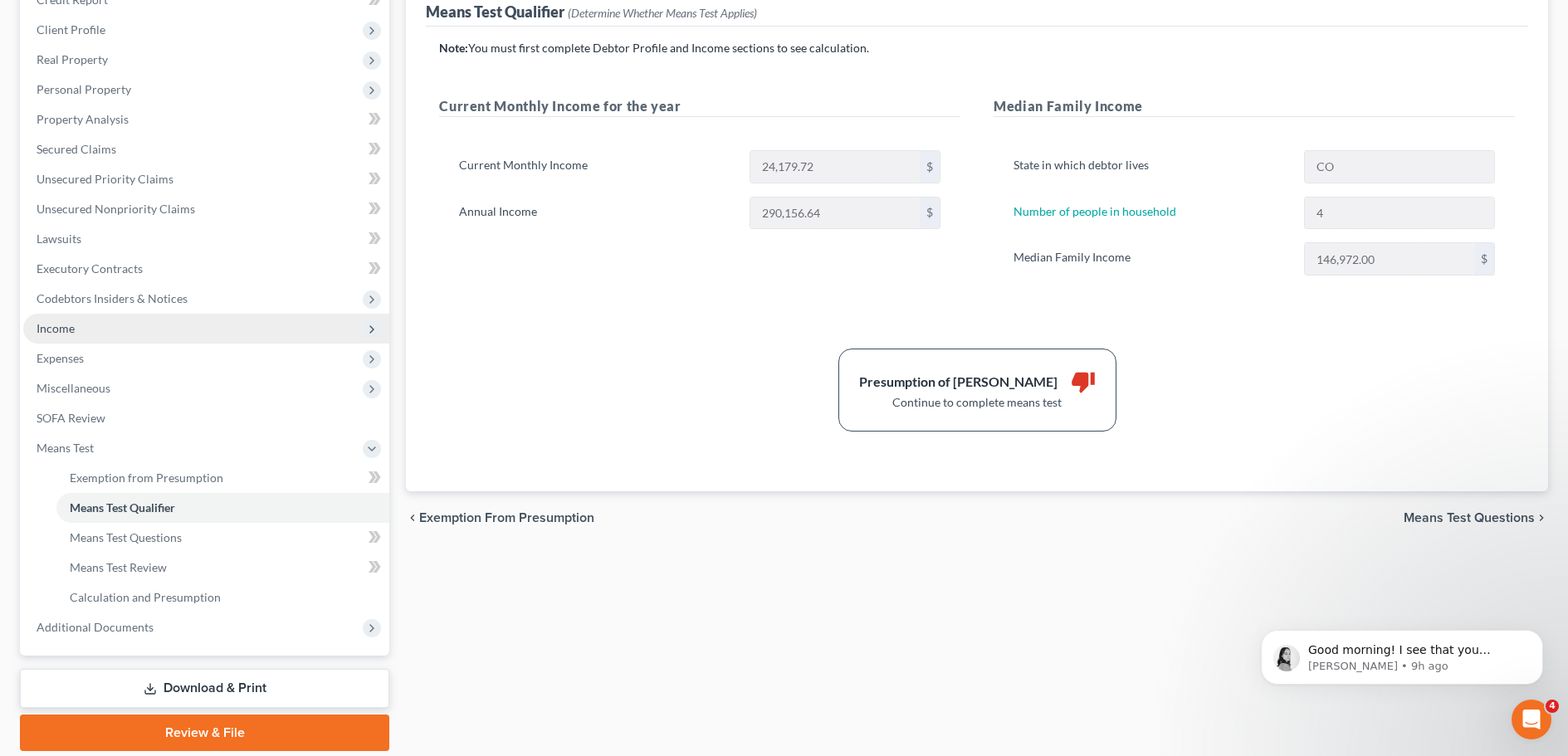
scroll to position [249, 0]
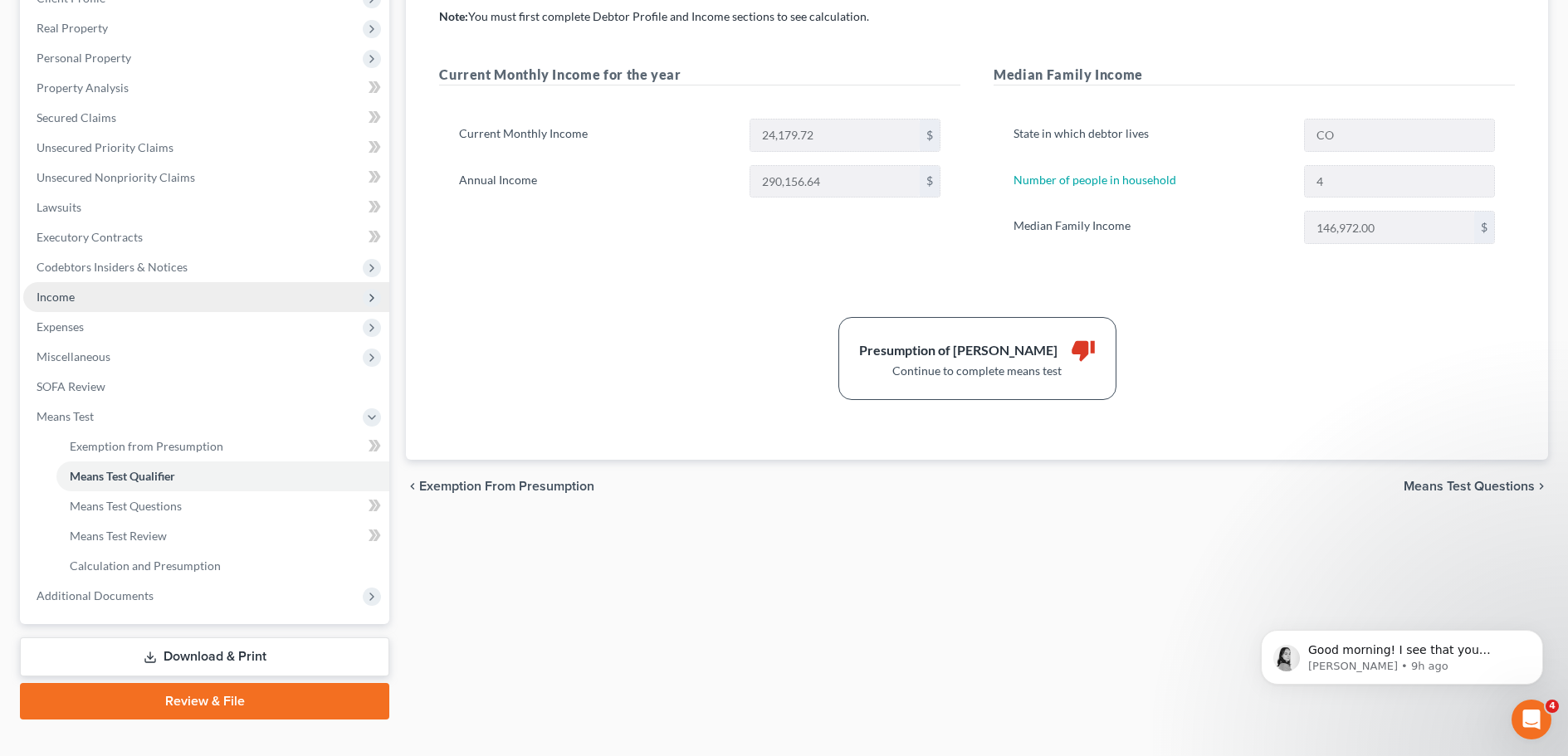
click at [73, 295] on span "Income" at bounding box center [55, 296] width 38 height 15
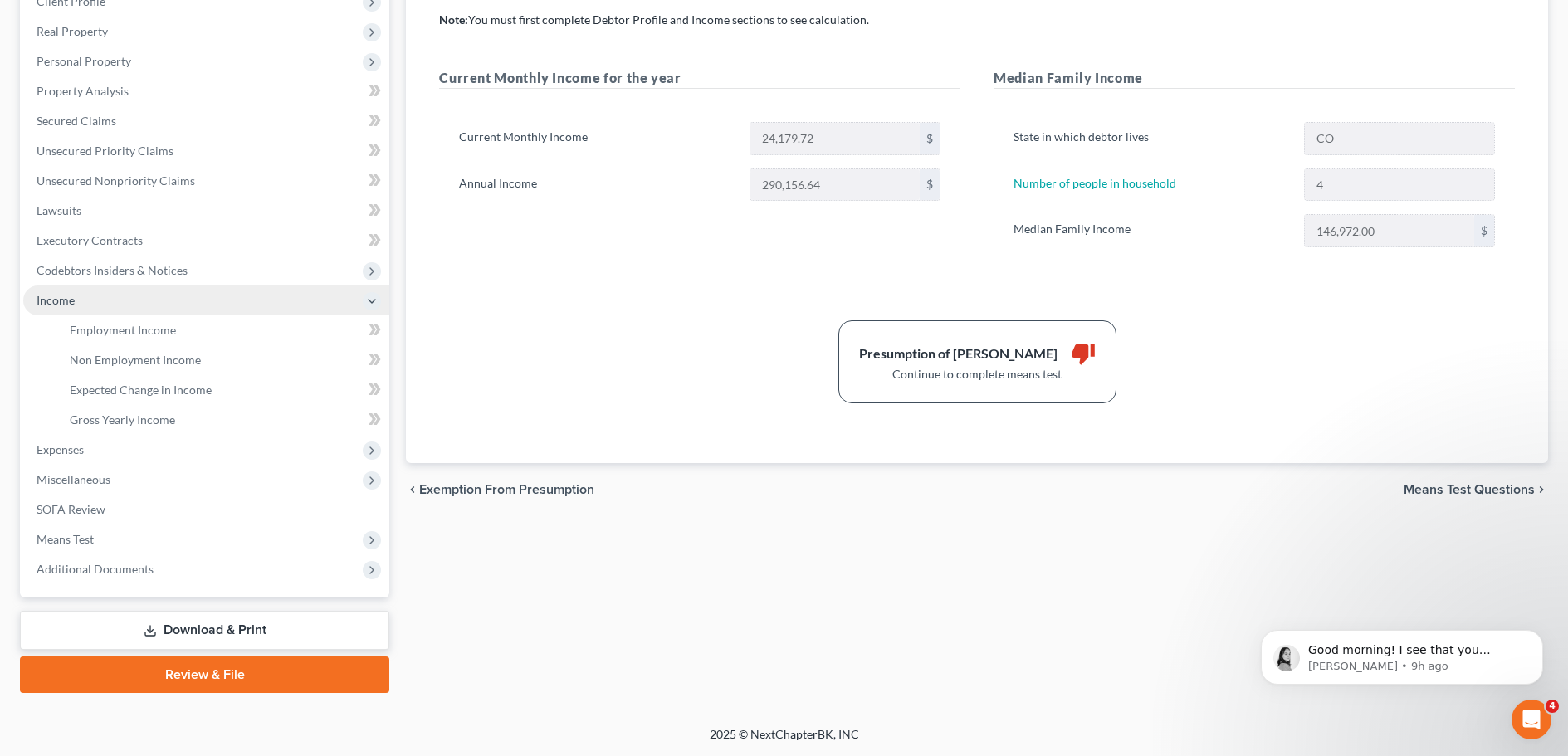
scroll to position [246, 0]
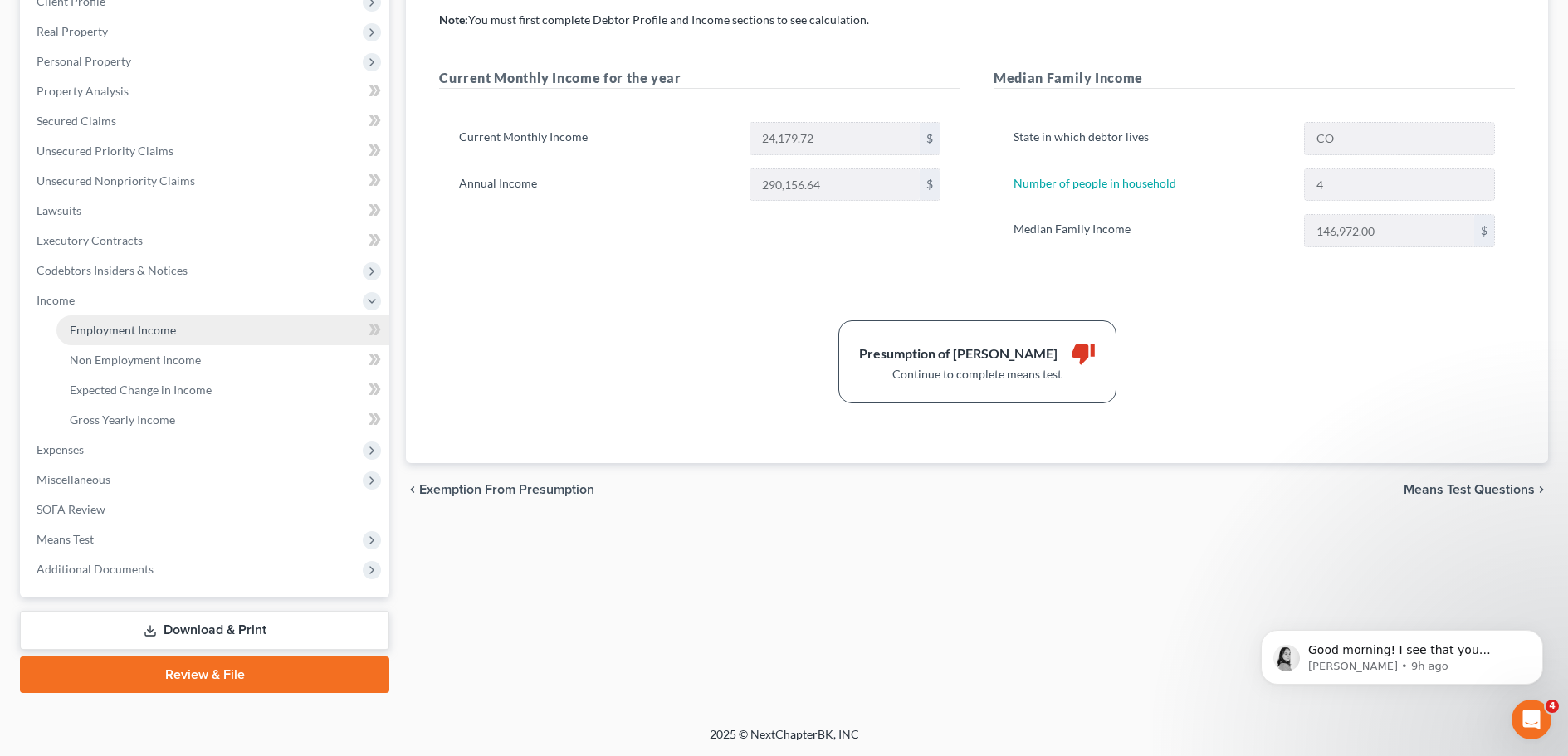
click at [115, 334] on span "Employment Income" at bounding box center [122, 330] width 106 height 15
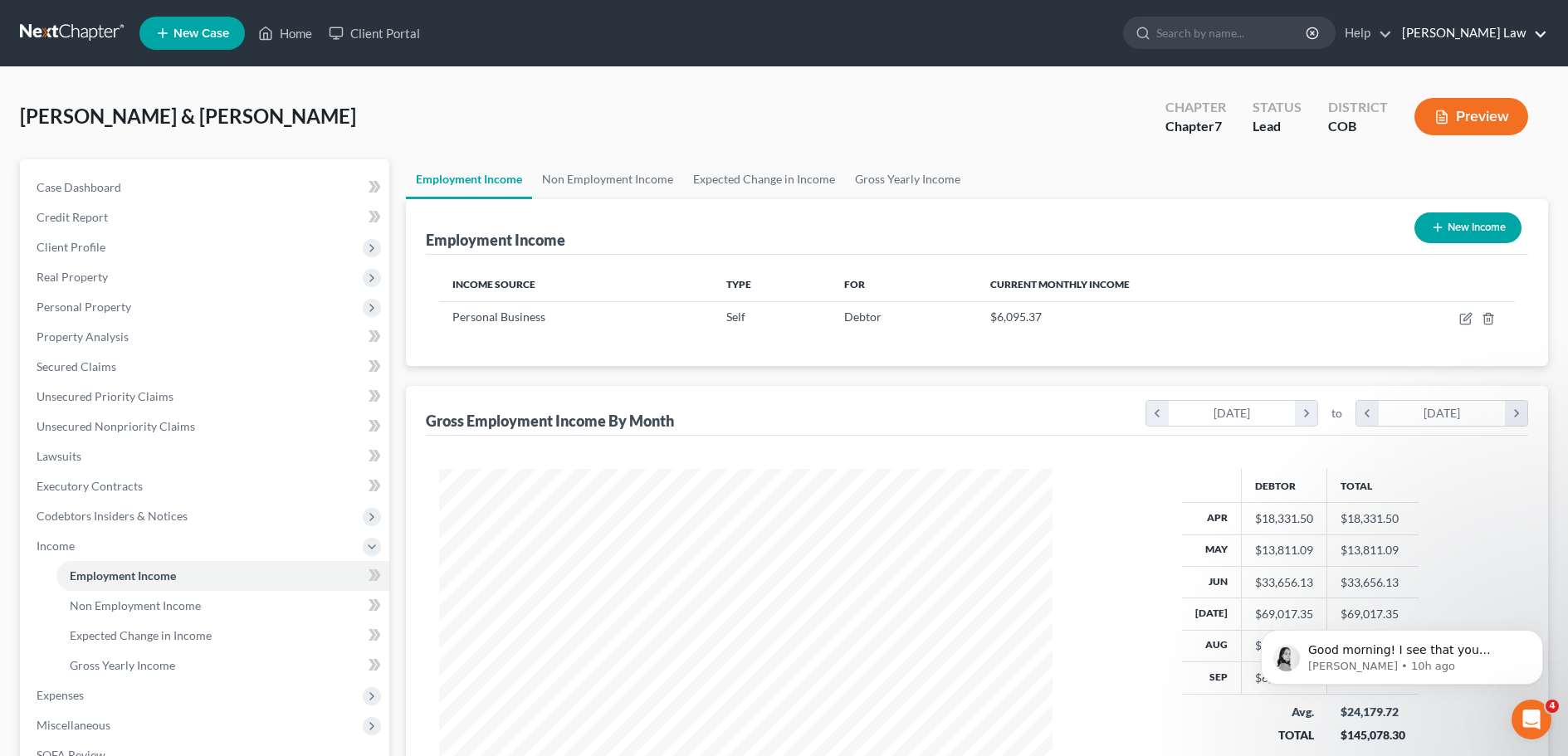
click at [1498, 39] on link "Kinnaird Law" at bounding box center [1470, 33] width 153 height 30
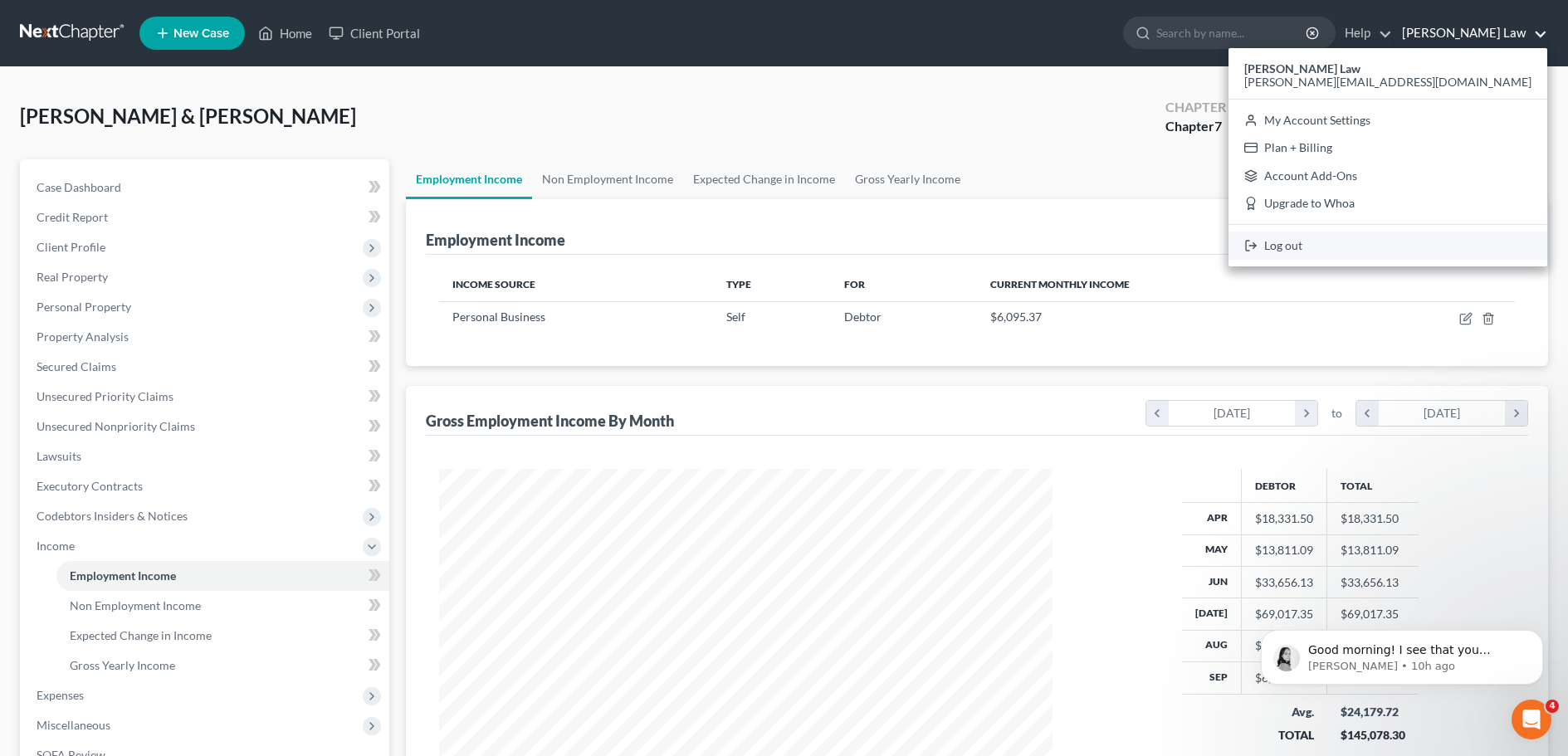
click at [1438, 247] on link "Log out" at bounding box center [1388, 245] width 318 height 28
